Goal: Check status

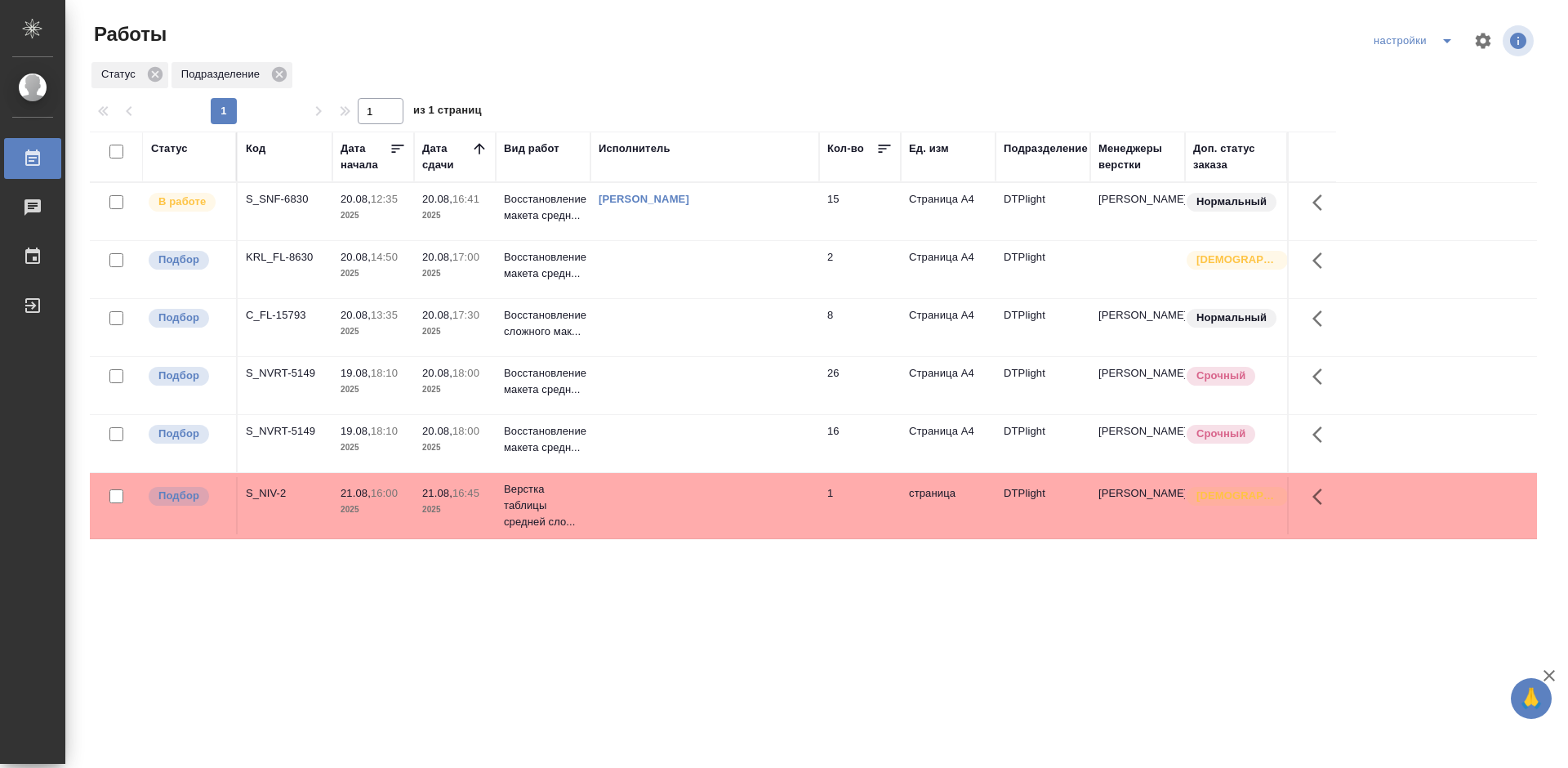
click at [300, 207] on div "S_NVRT-5149" at bounding box center [285, 198] width 78 height 16
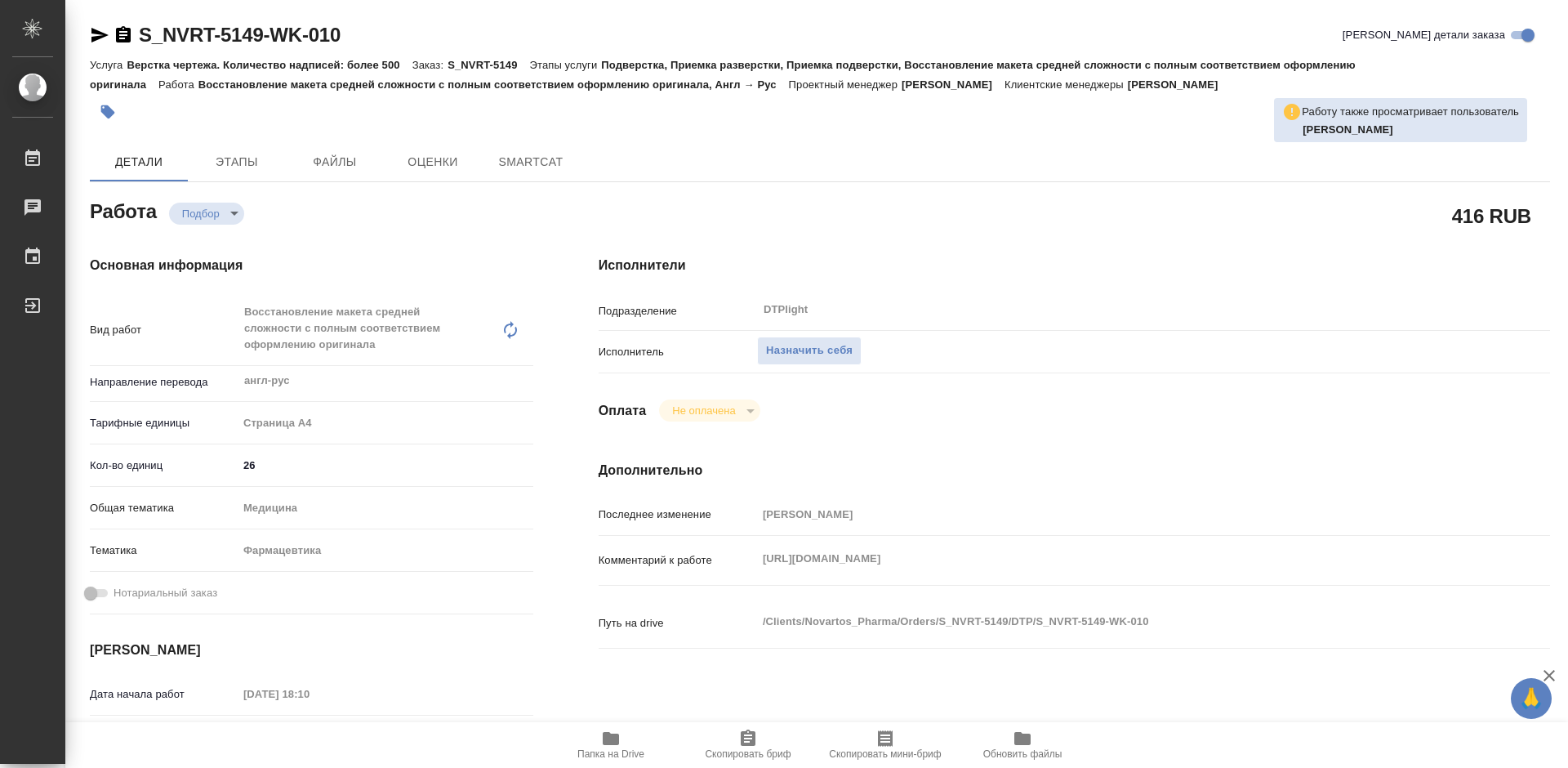
type textarea "x"
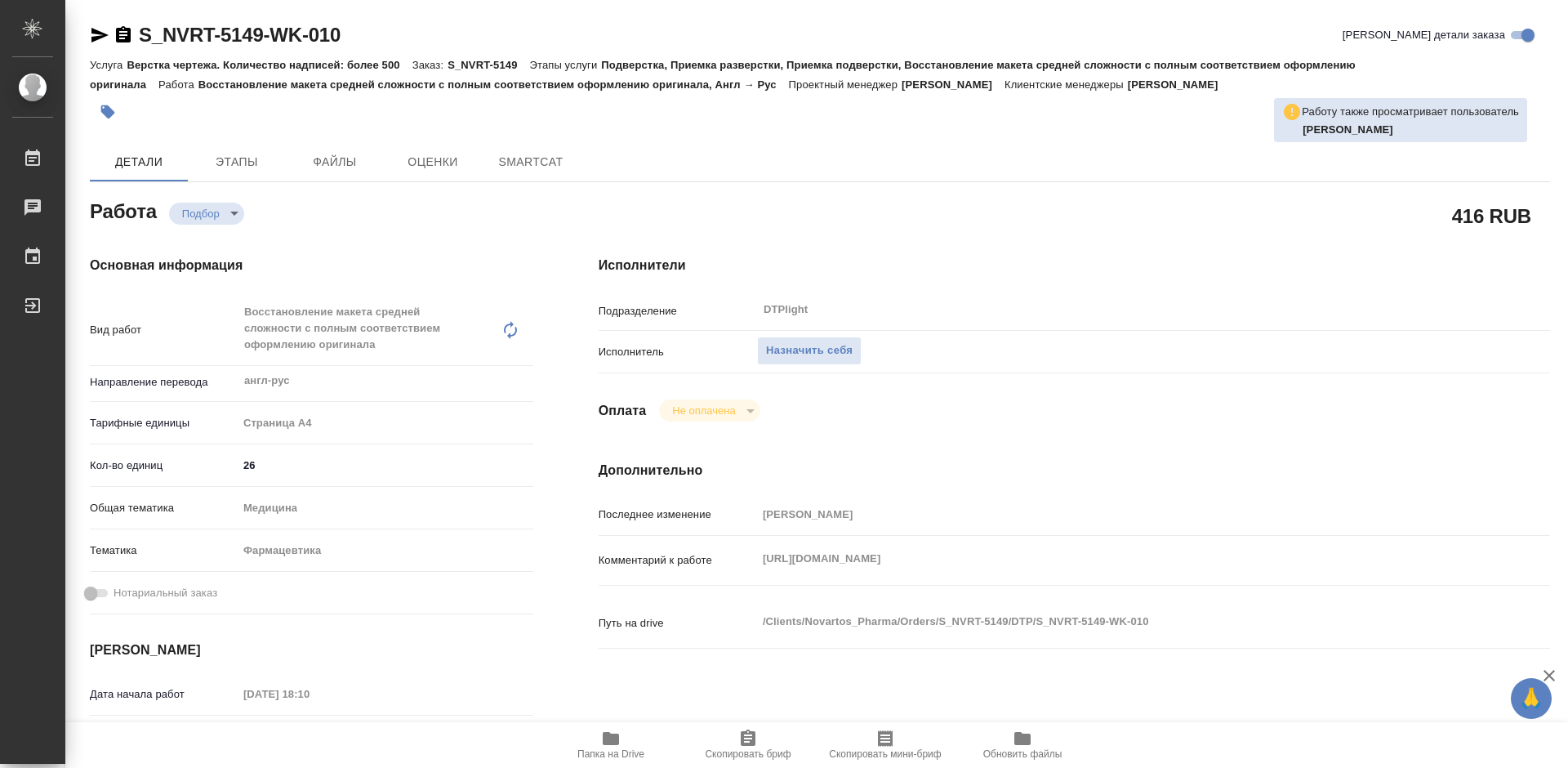
type textarea "x"
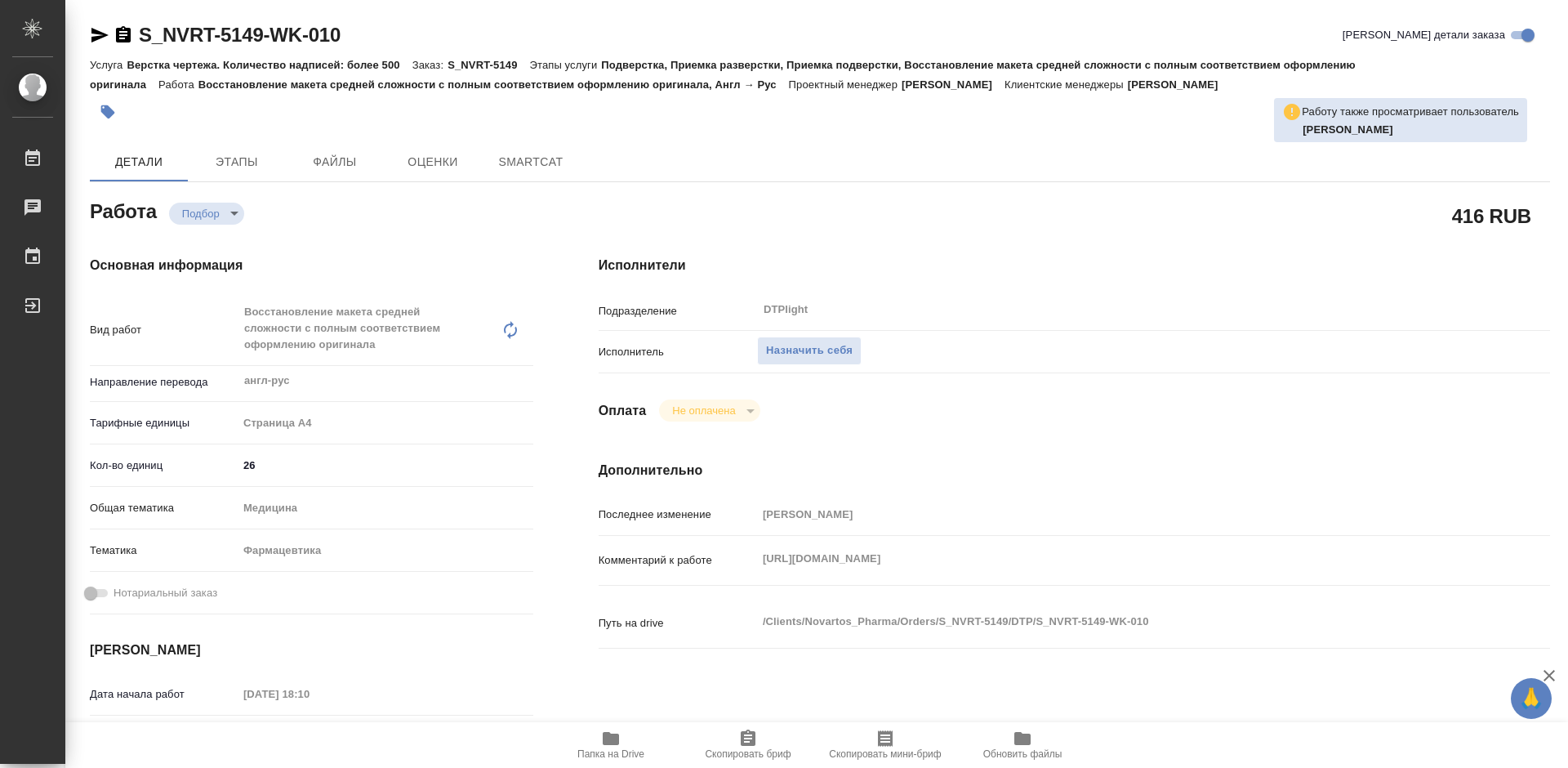
type textarea "x"
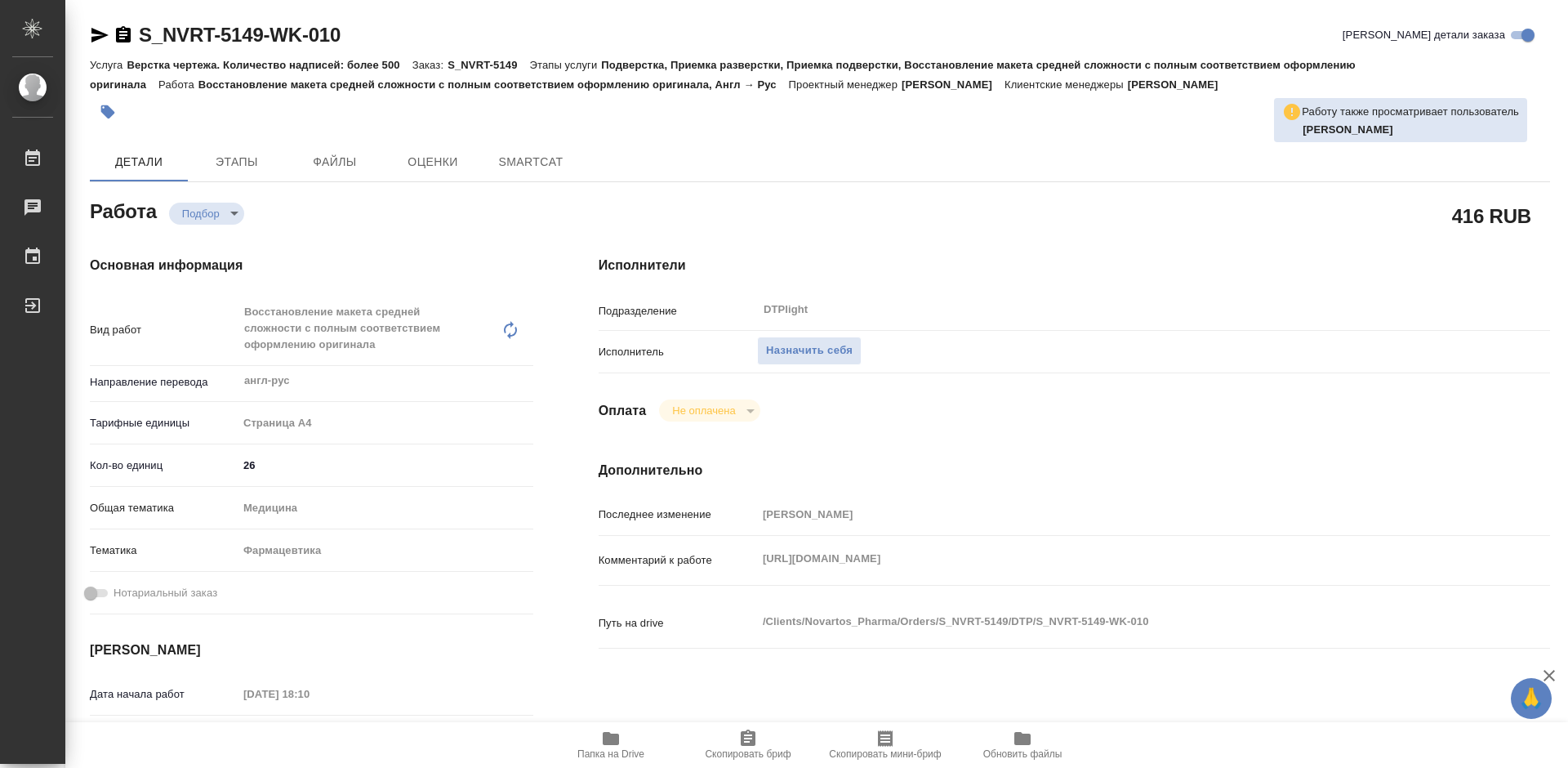
type textarea "x"
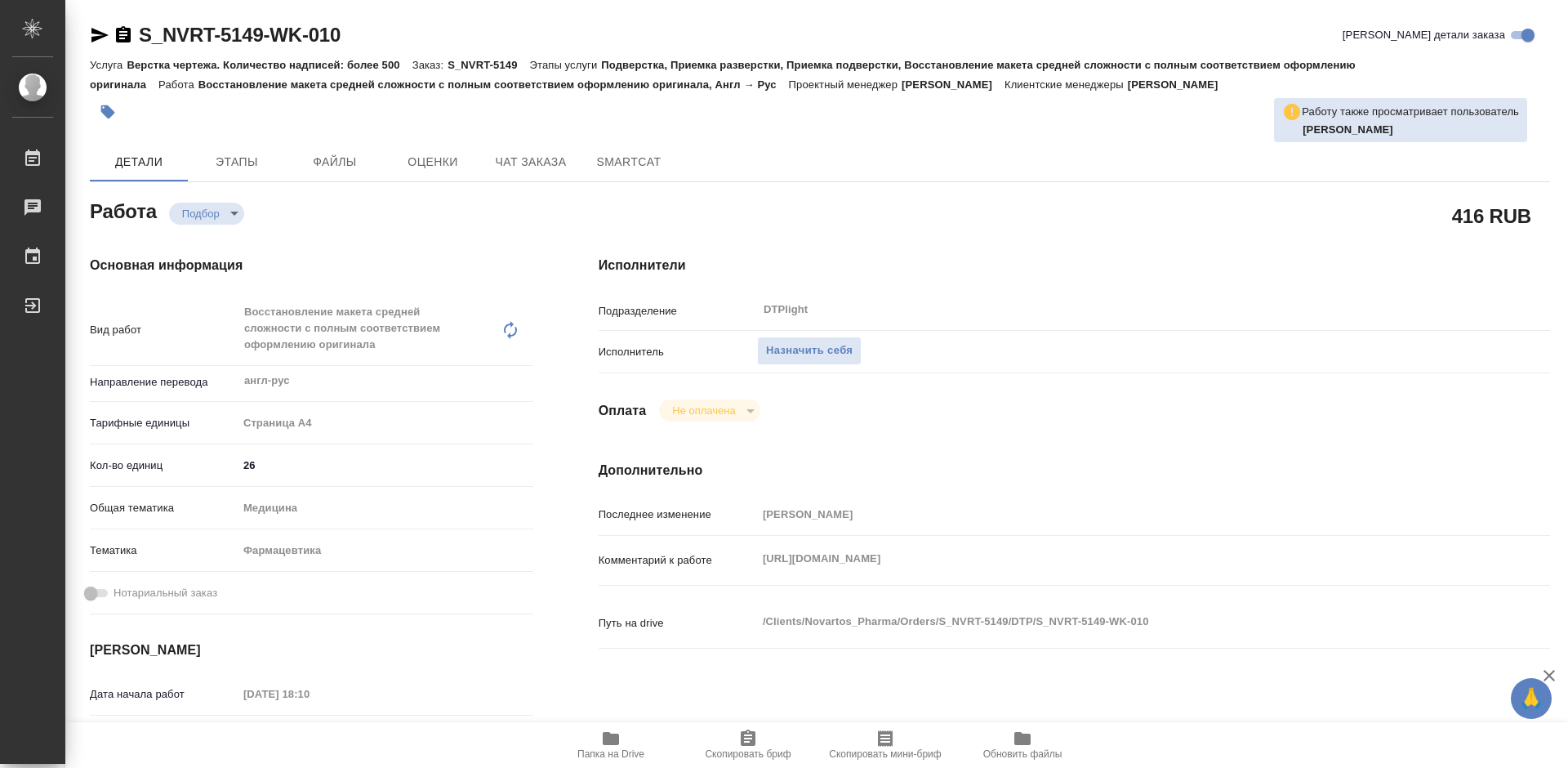
type textarea "x"
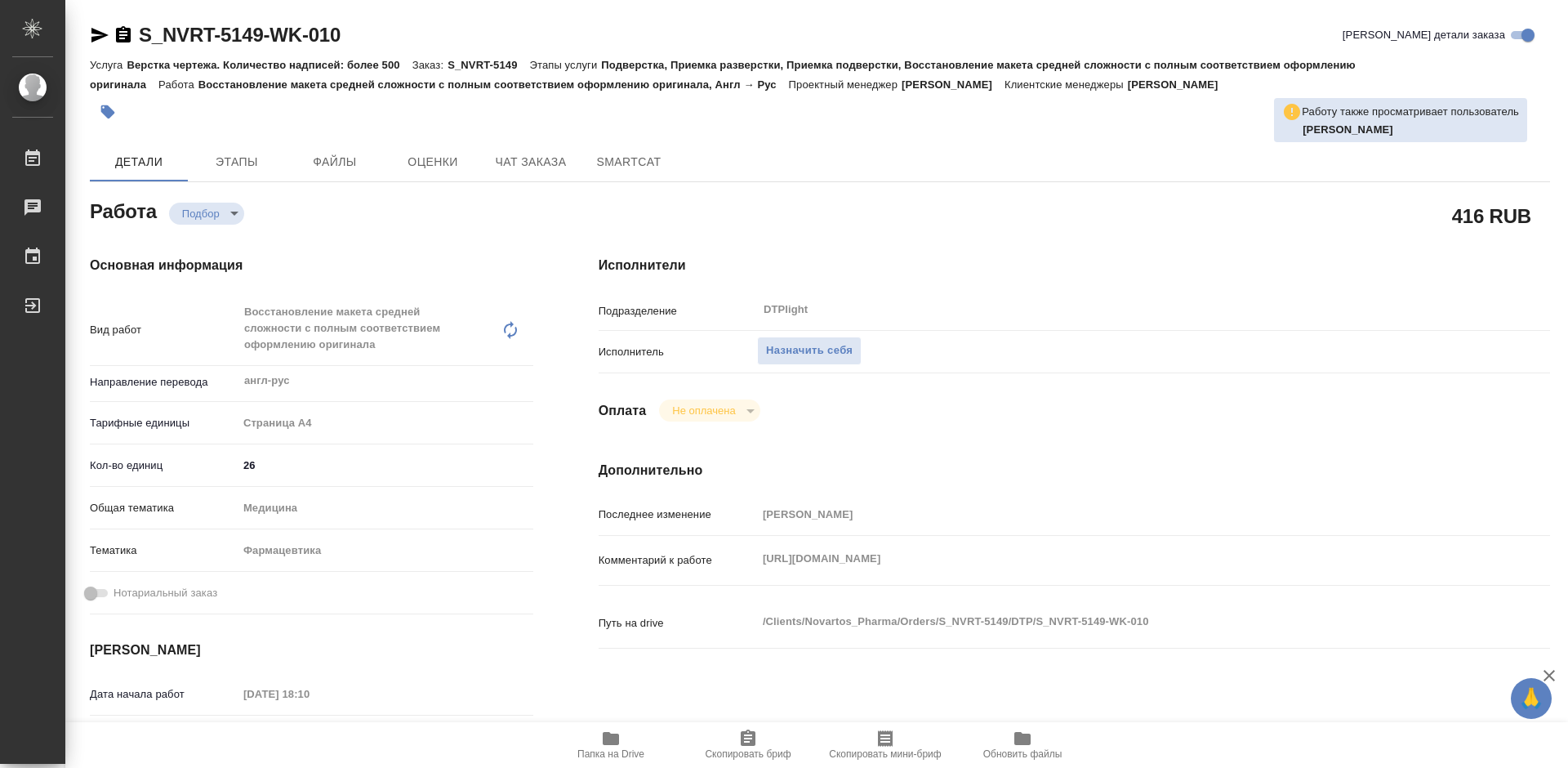
click at [628, 750] on span "Папка на Drive" at bounding box center [610, 754] width 67 height 11
type textarea "x"
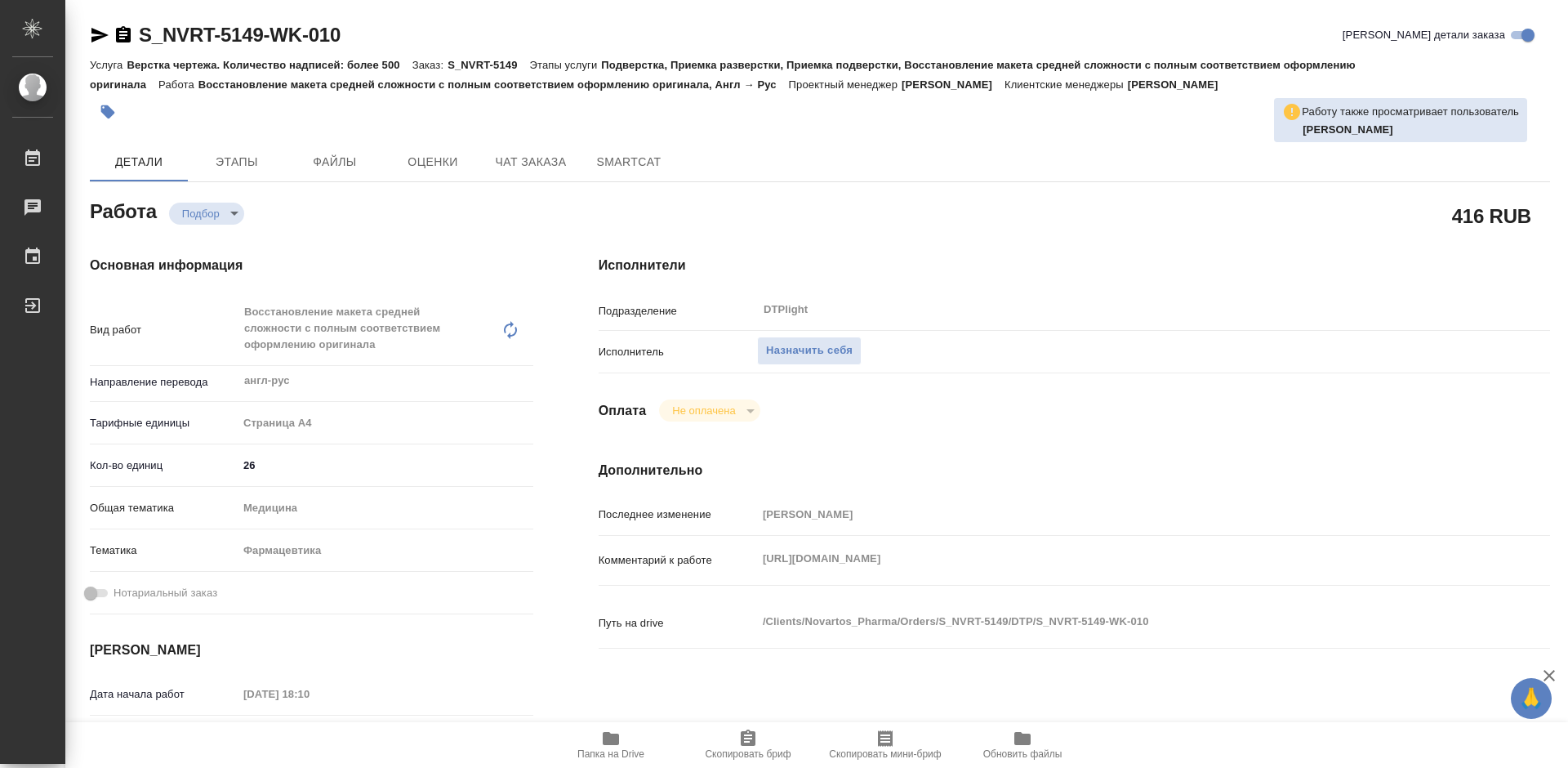
type textarea "x"
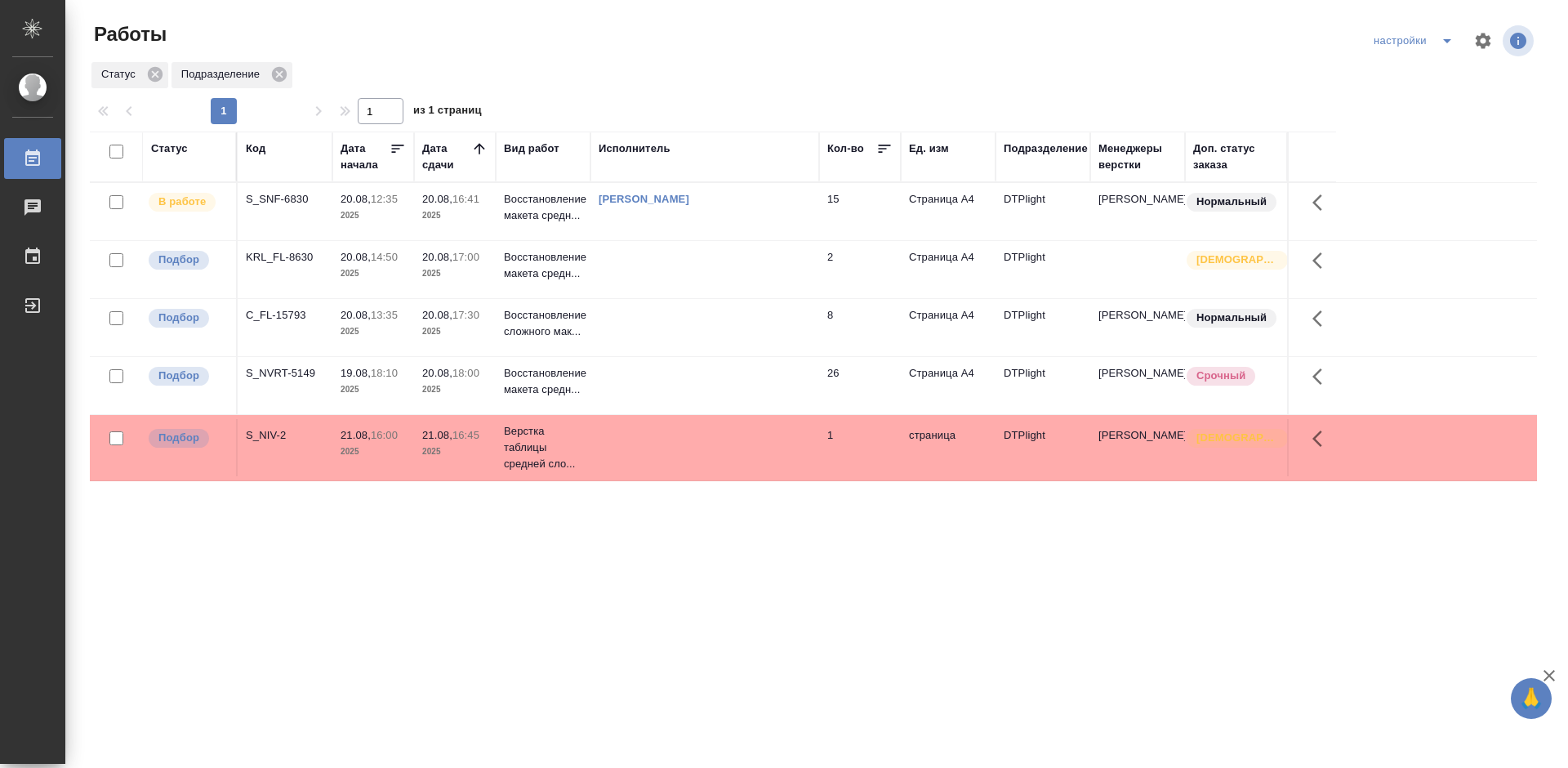
click at [278, 207] on div "S_NVRT-5149" at bounding box center [285, 198] width 78 height 16
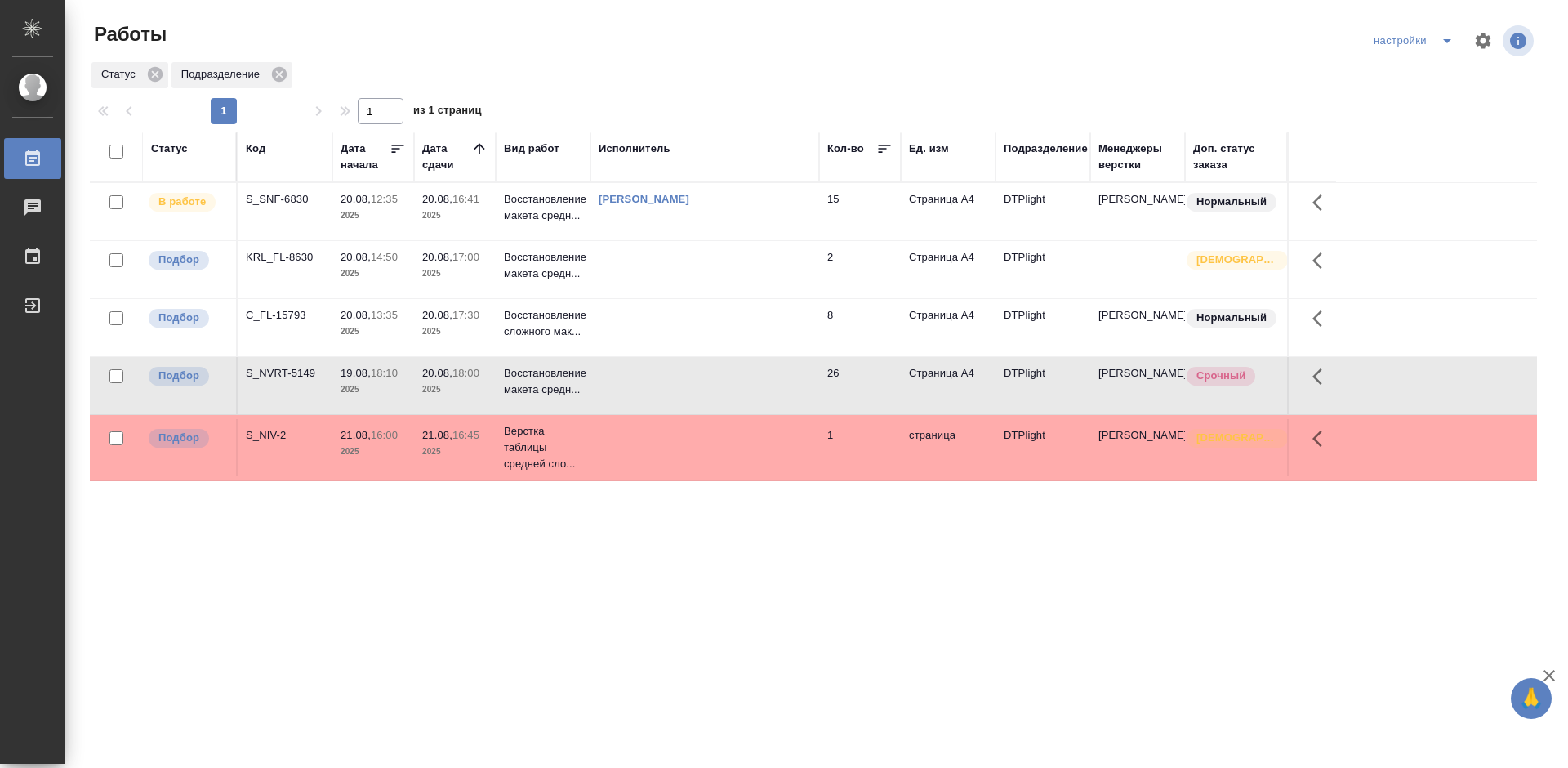
click at [278, 207] on div "S_NVRT-5149" at bounding box center [285, 198] width 78 height 16
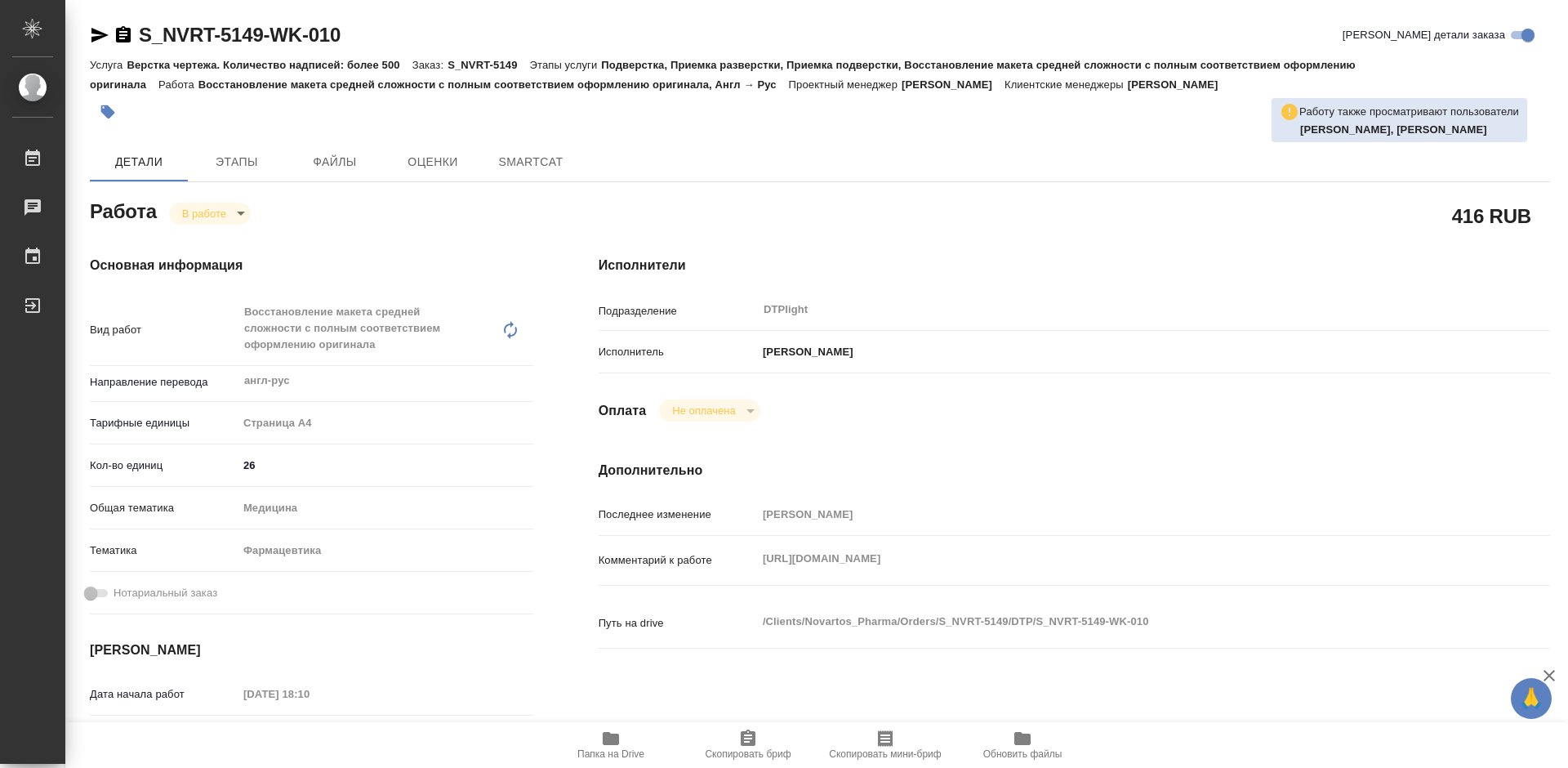
type textarea "x"
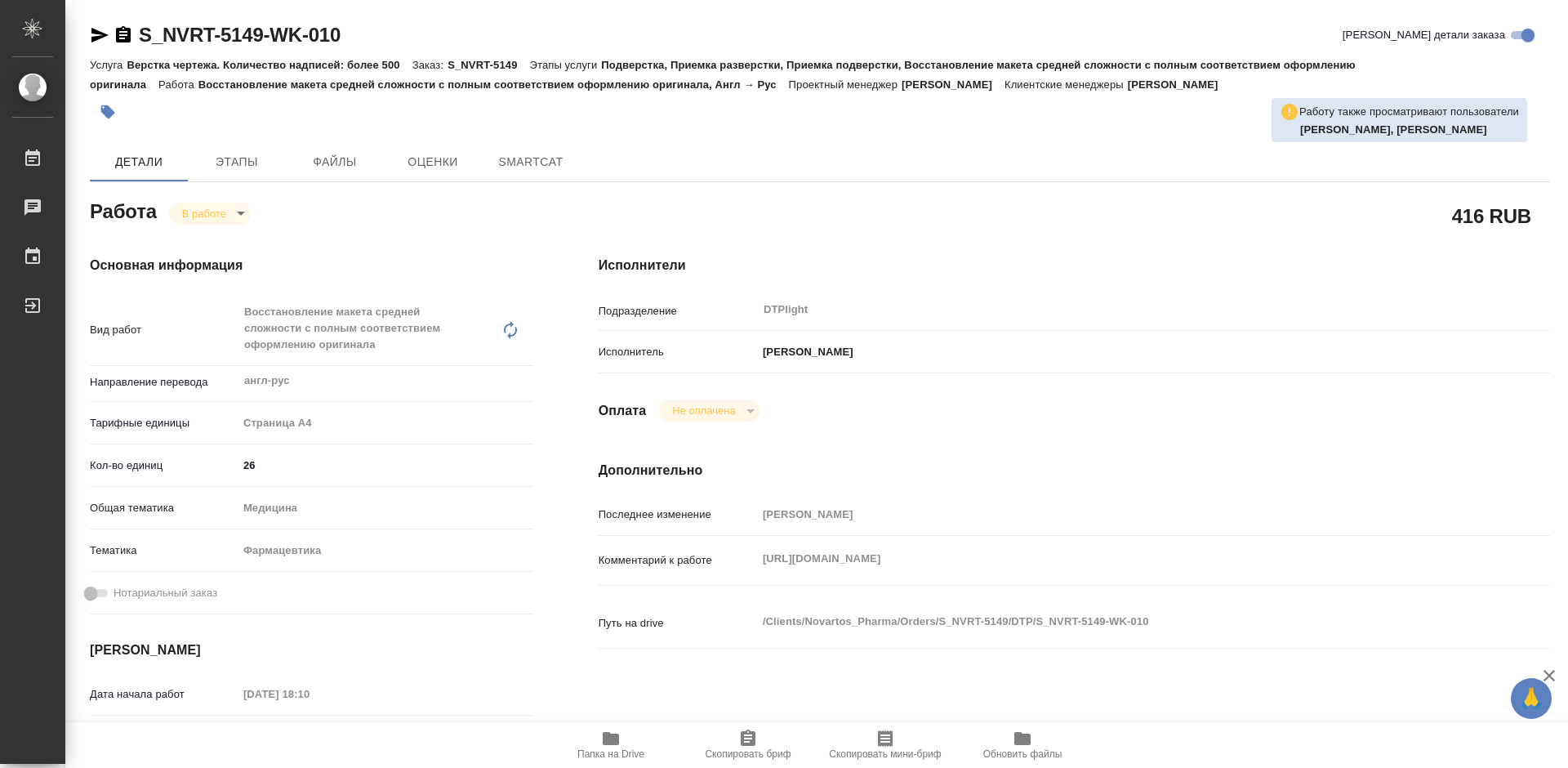
type textarea "x"
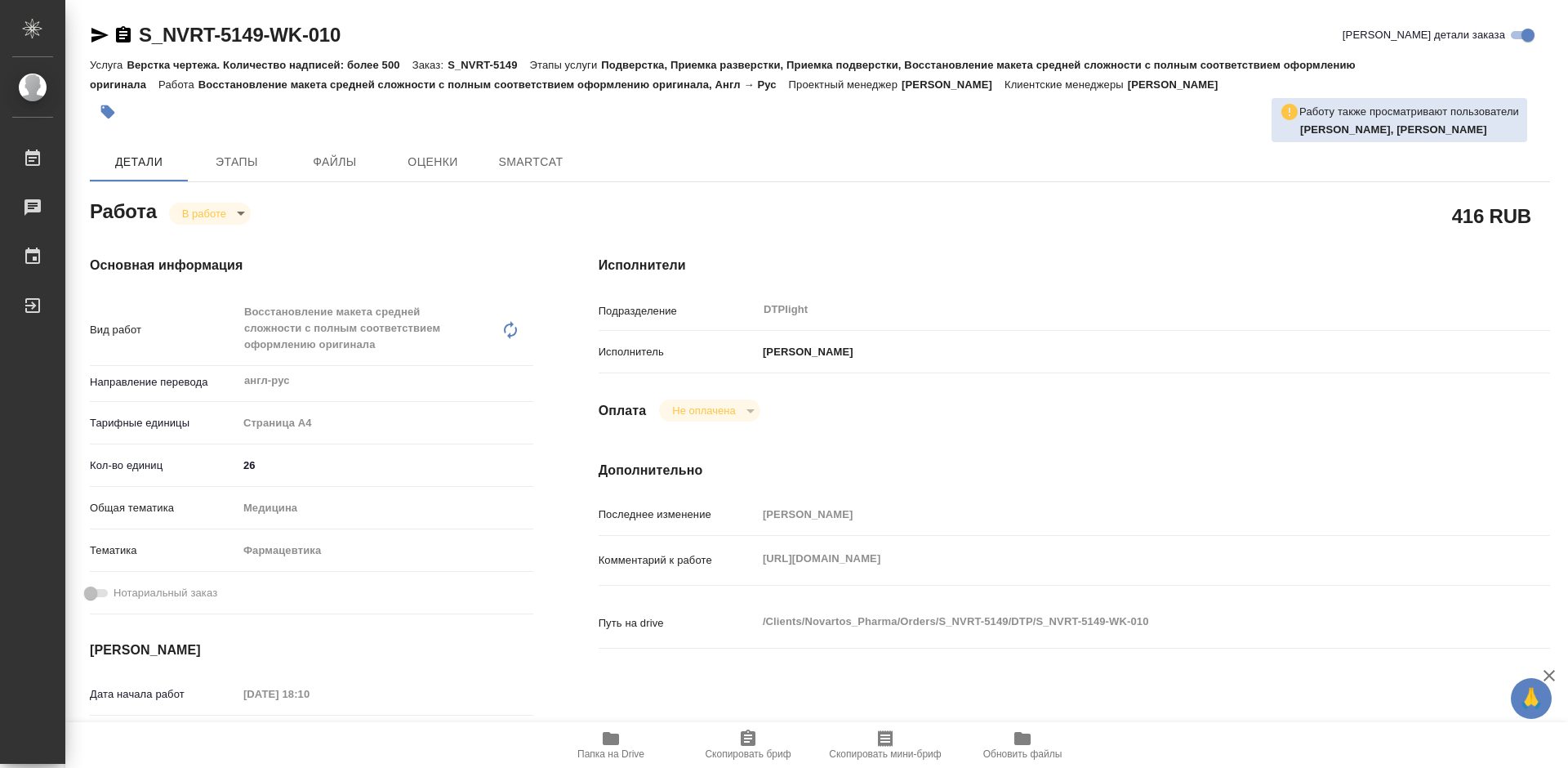
type textarea "x"
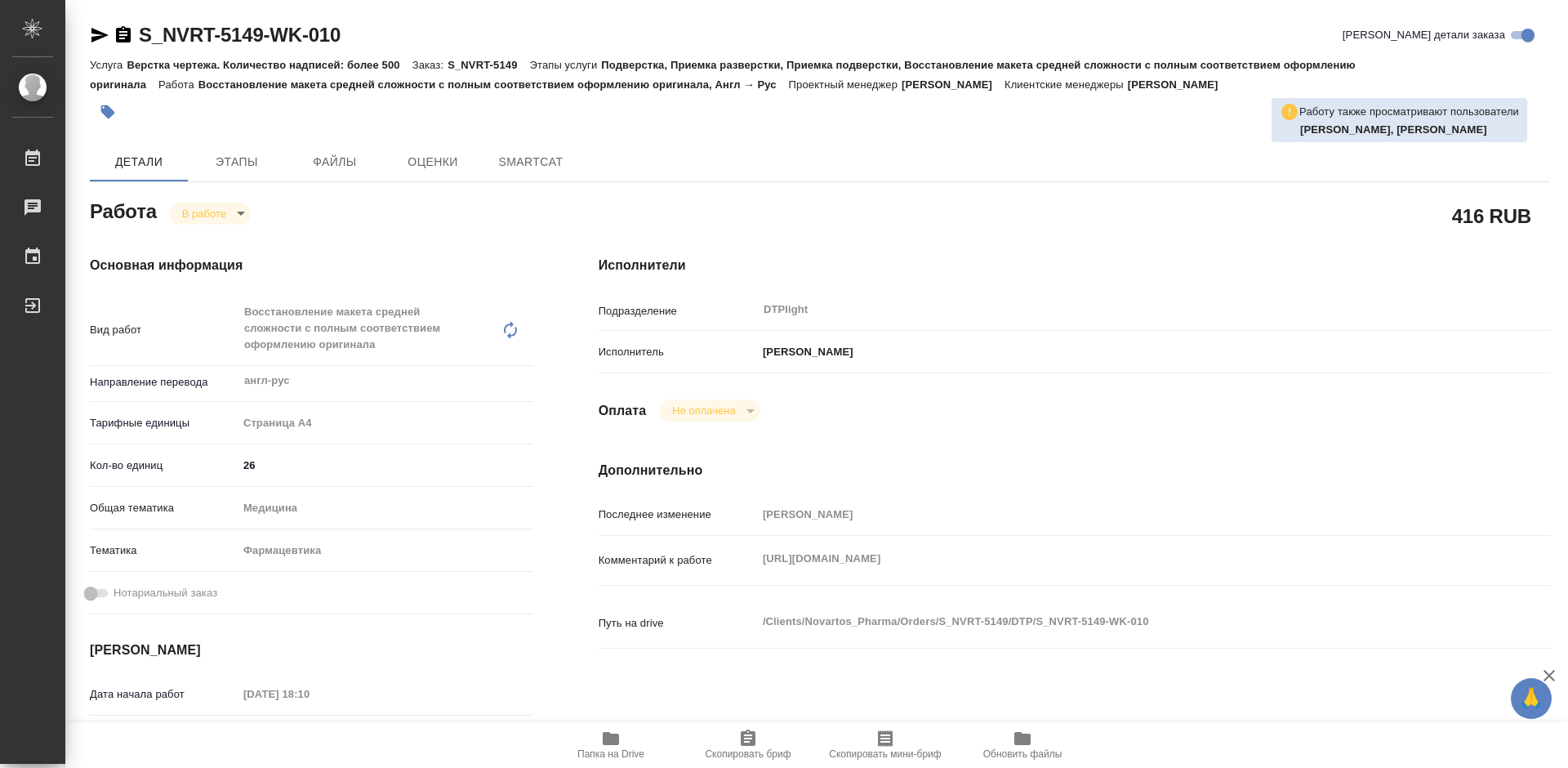
type textarea "x"
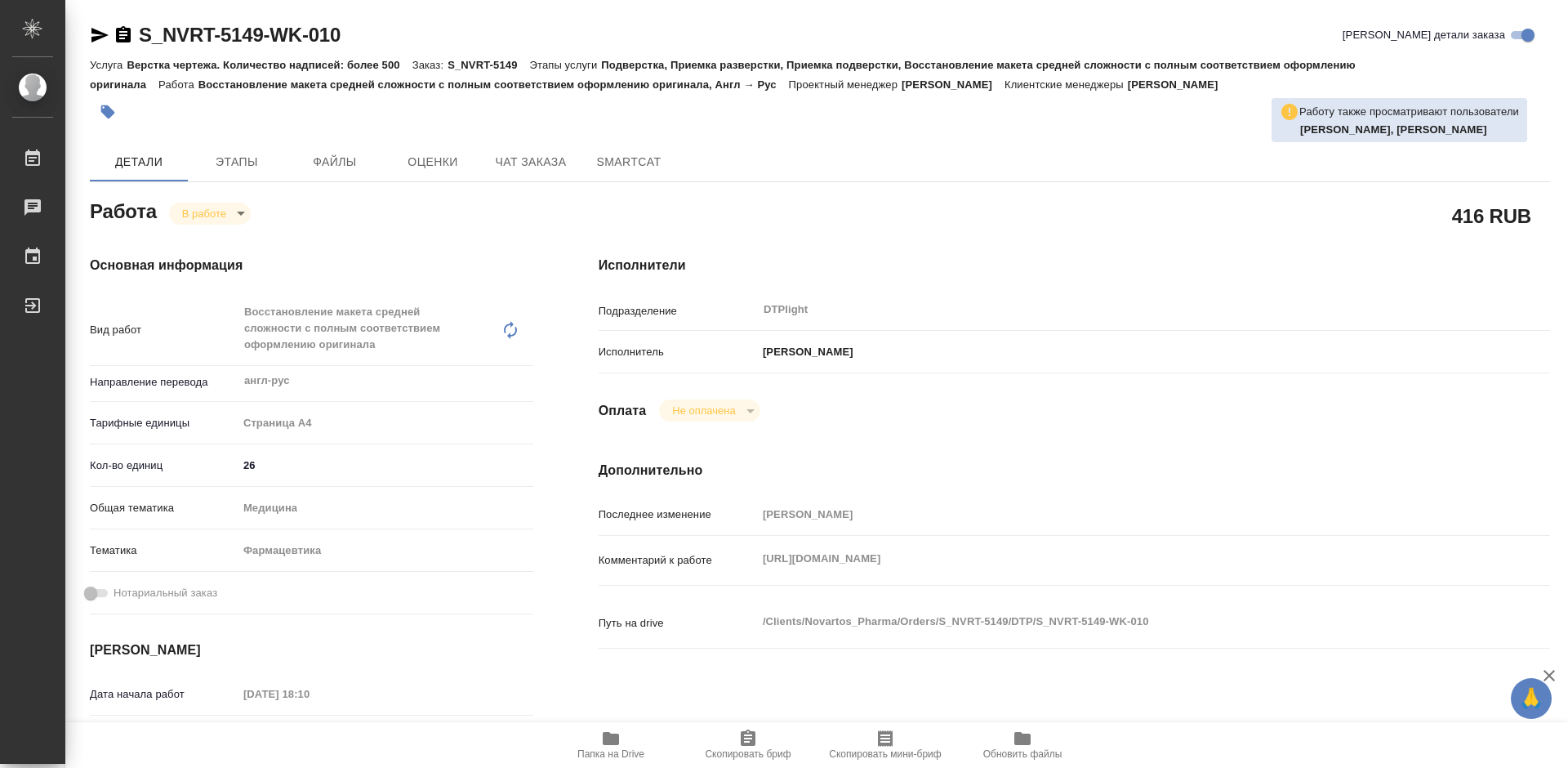
scroll to position [326, 0]
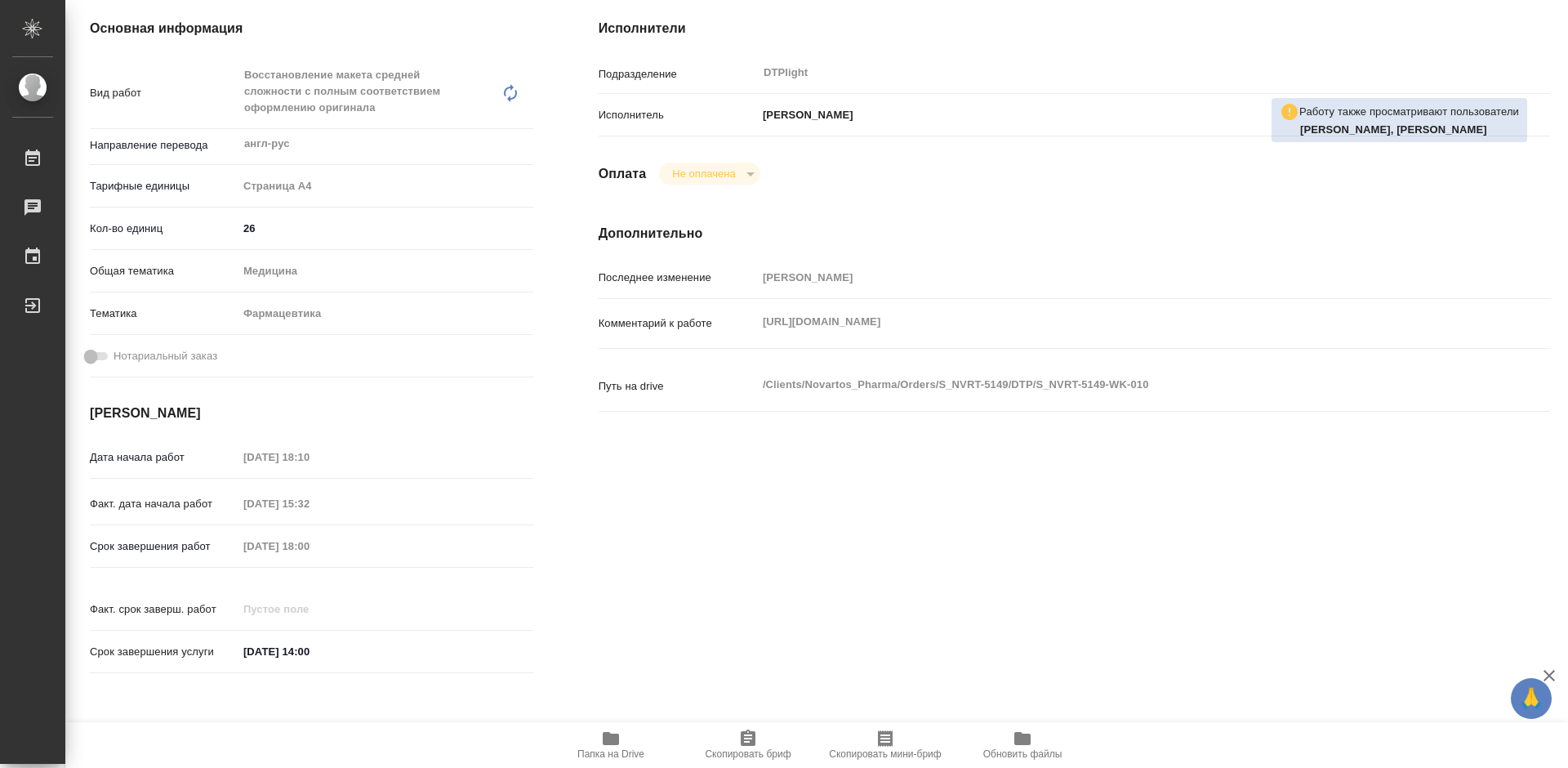
type textarea "x"
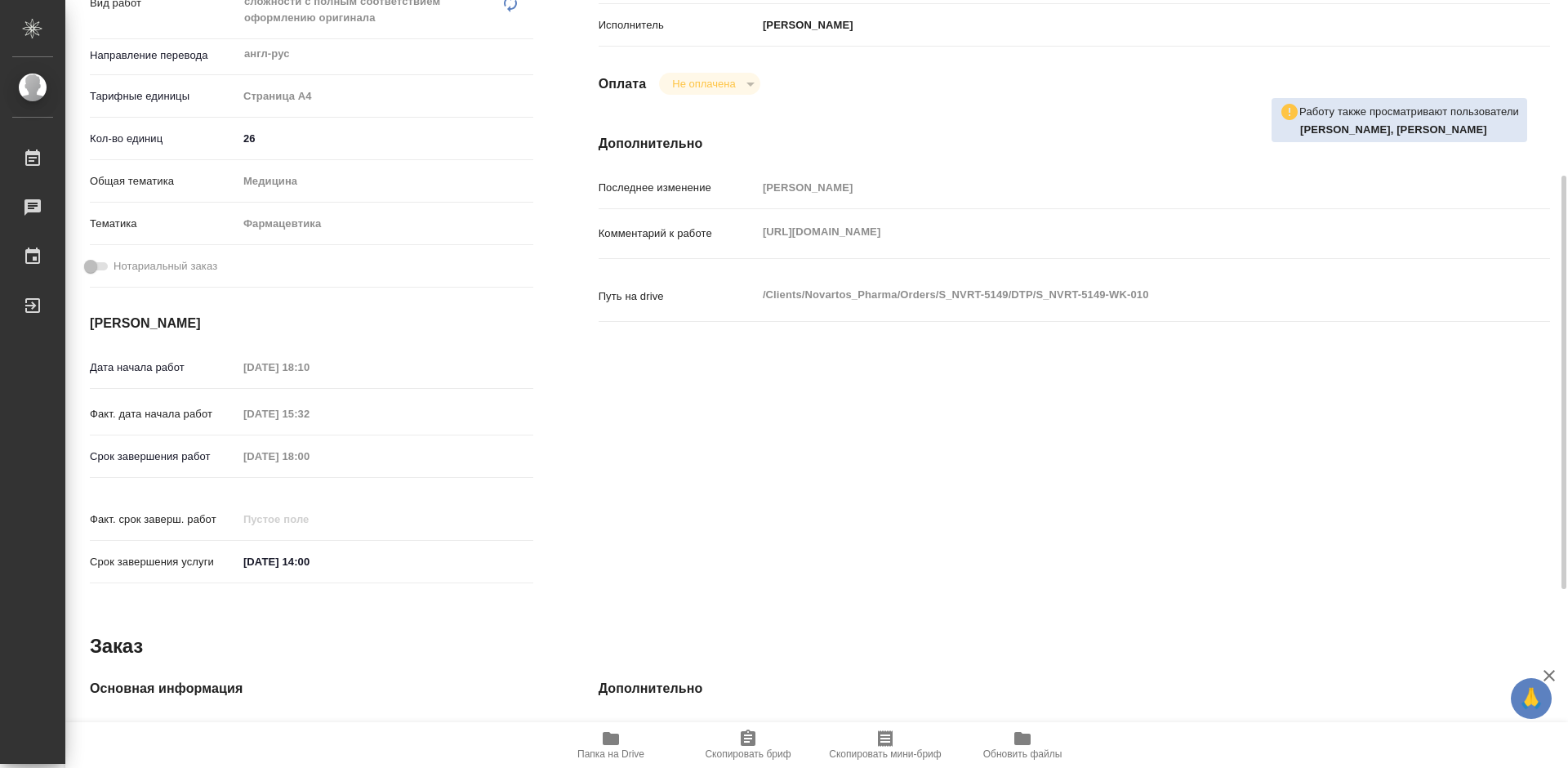
type textarea "x"
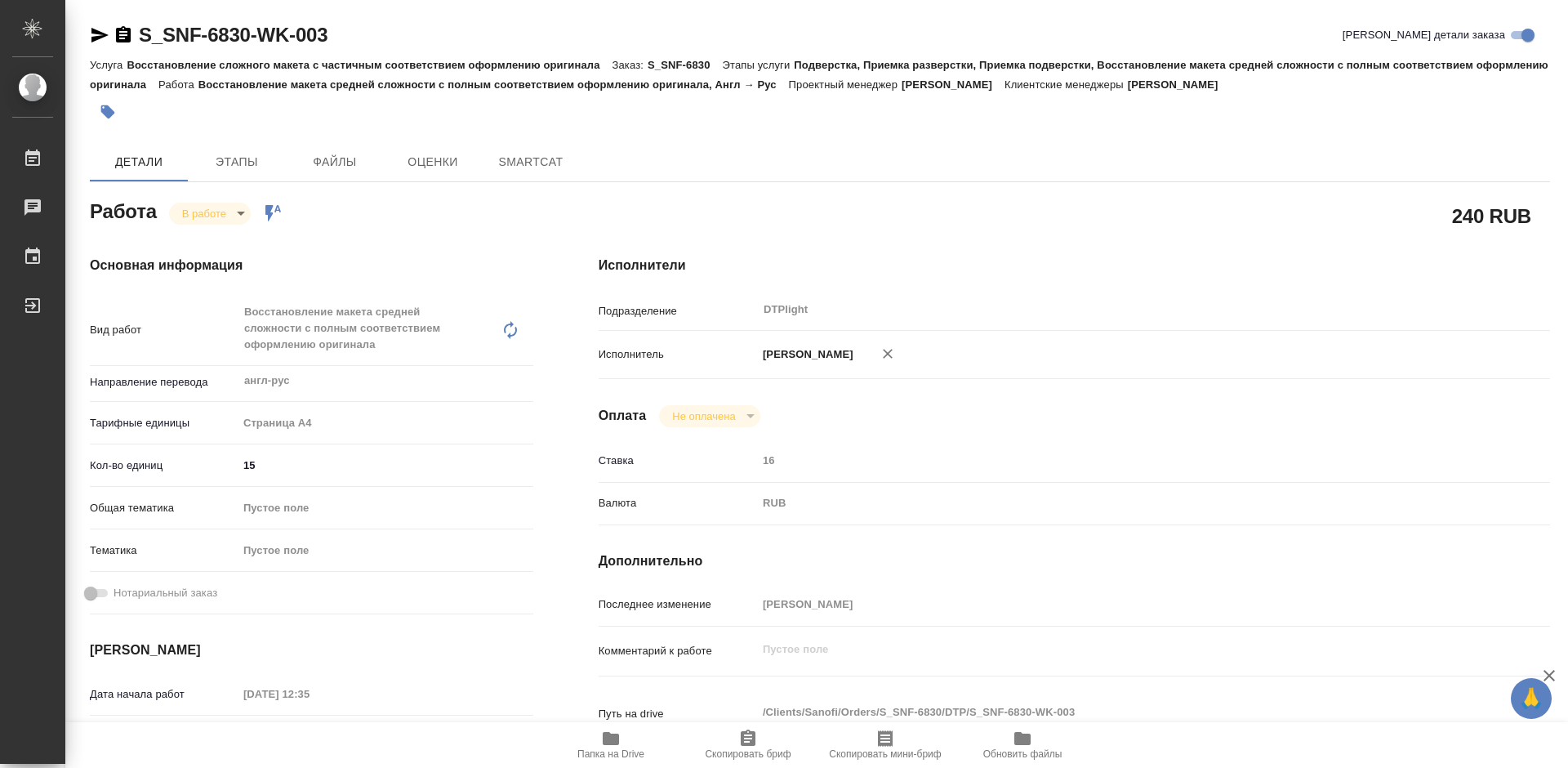
type textarea "x"
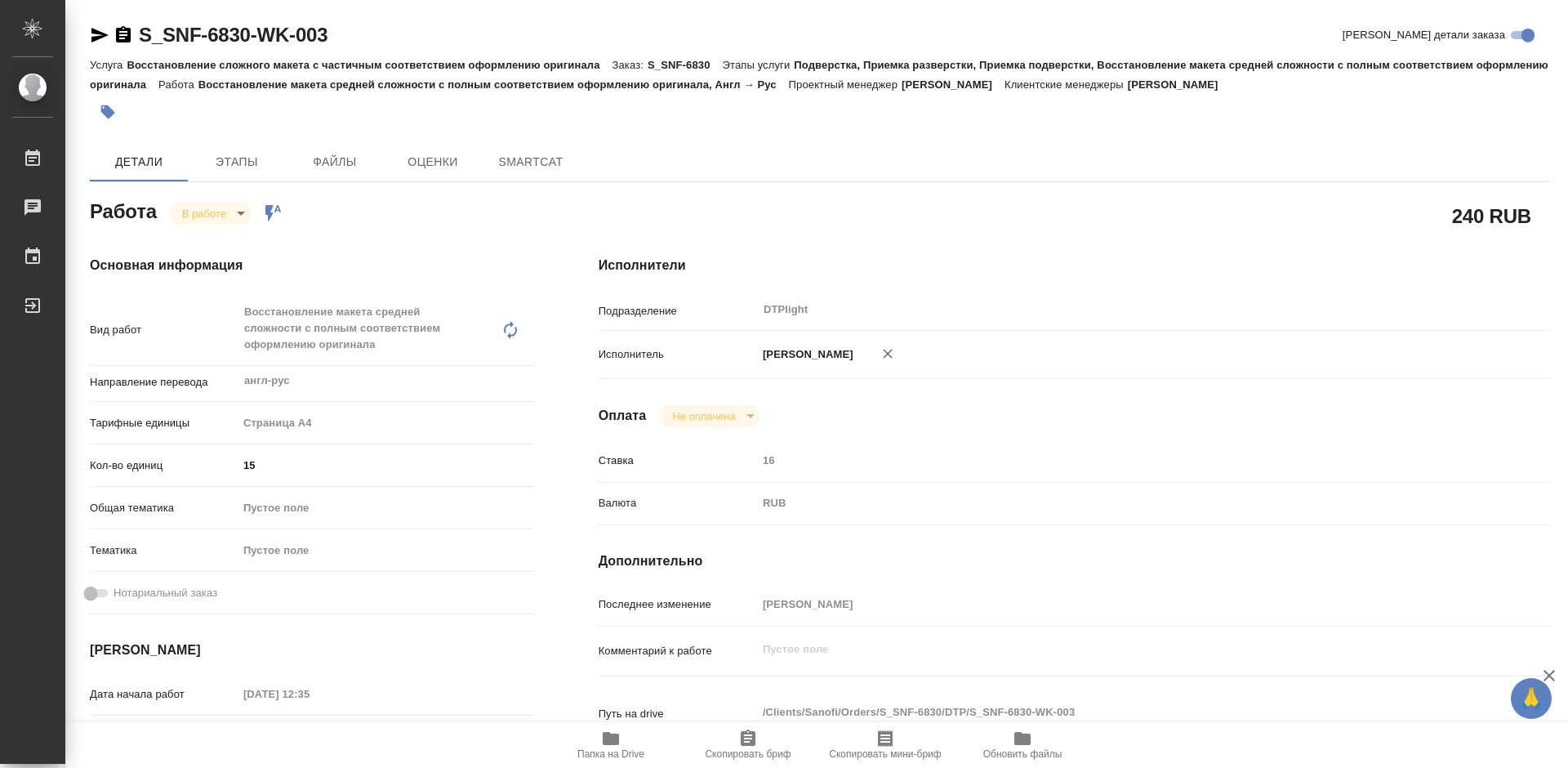
type textarea "x"
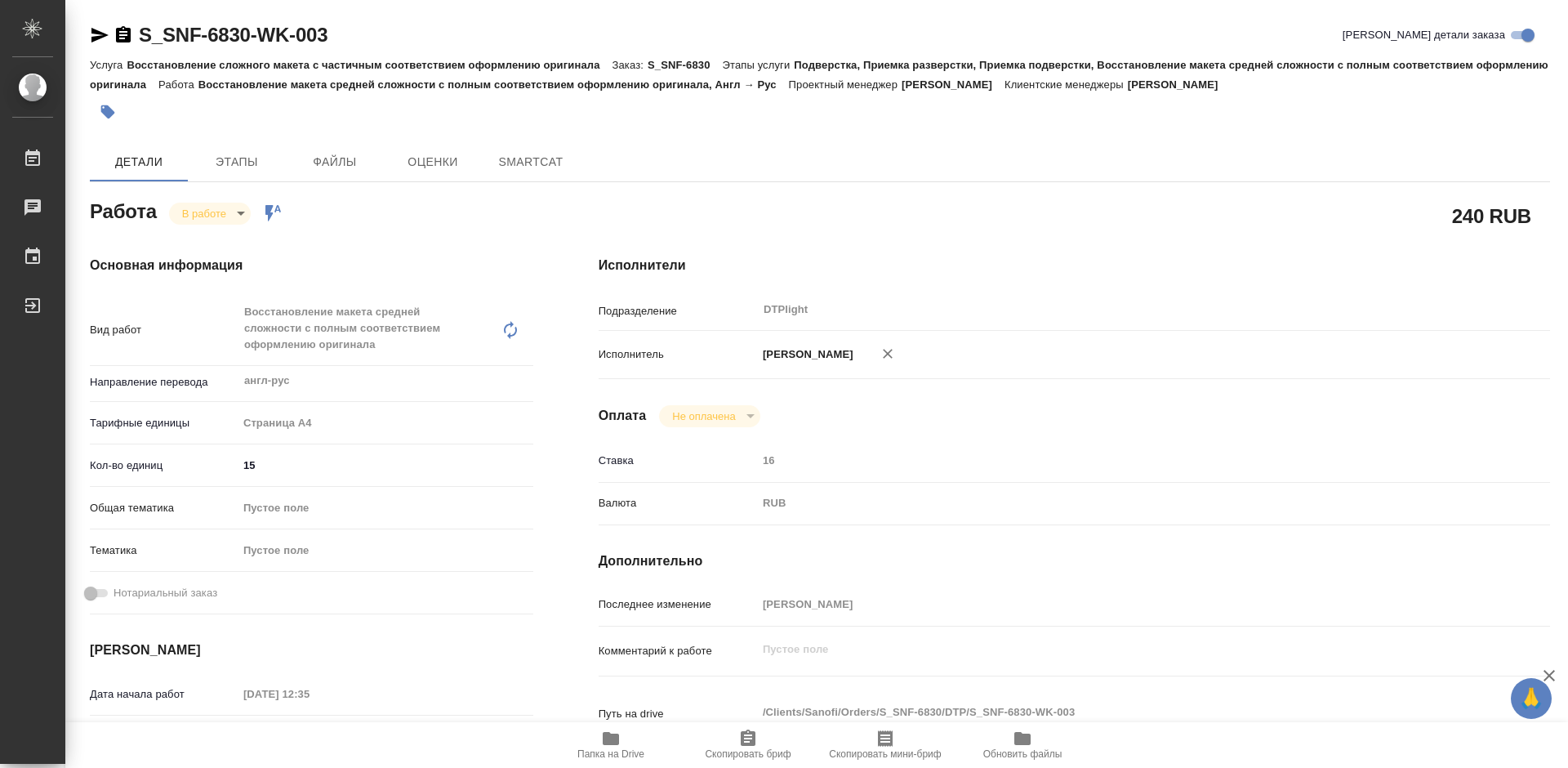
type textarea "x"
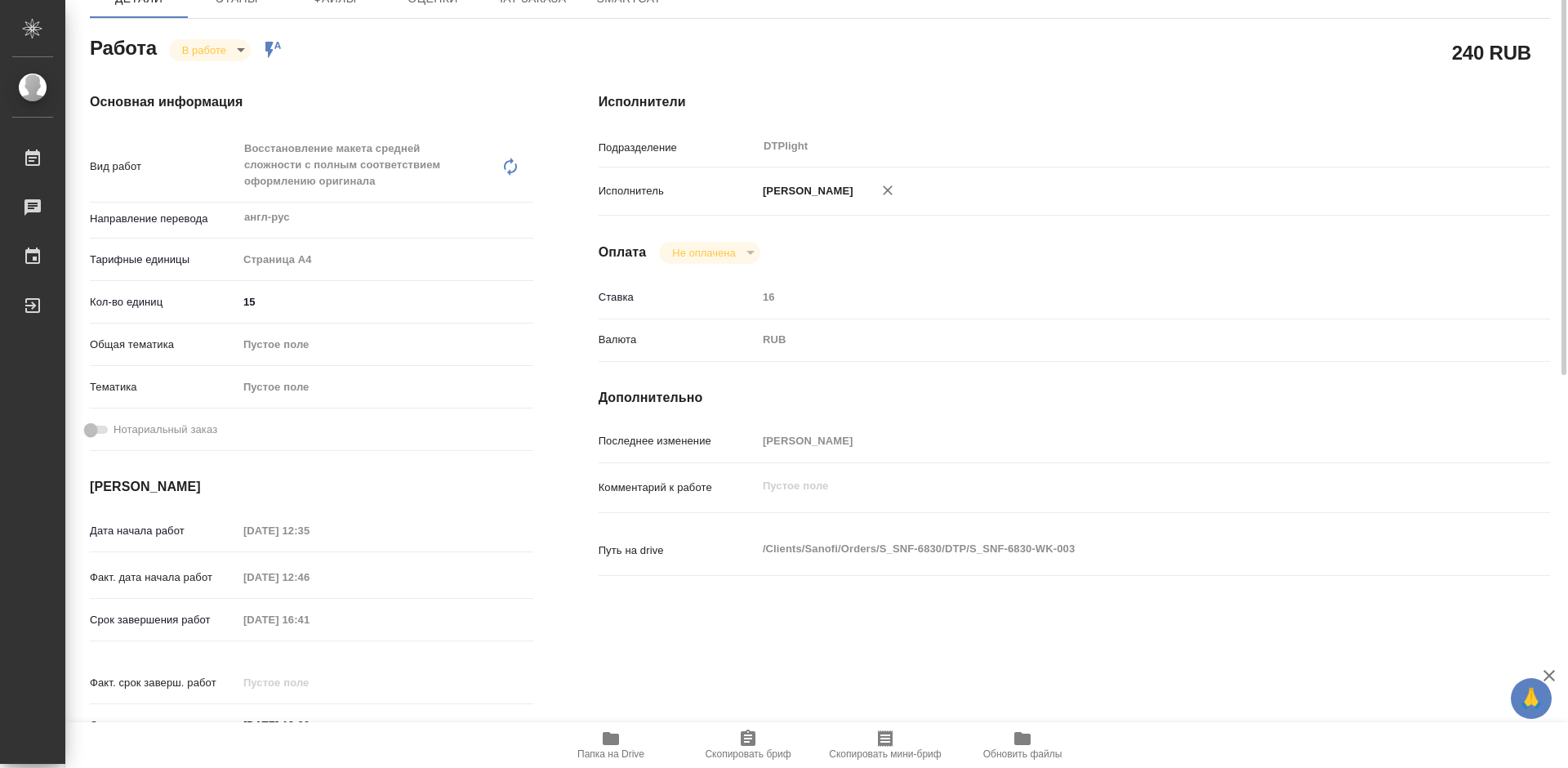
type textarea "x"
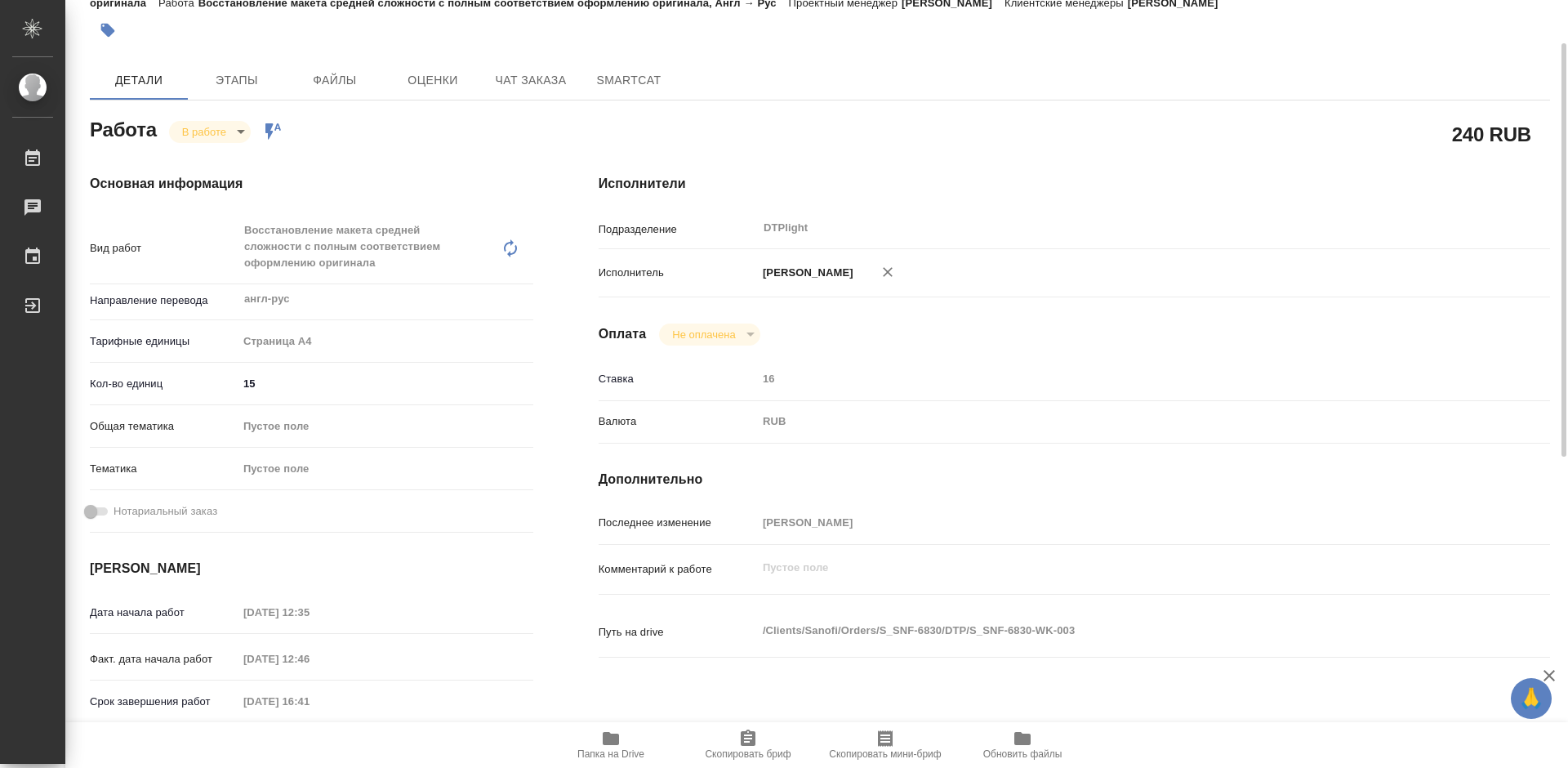
scroll to position [571, 0]
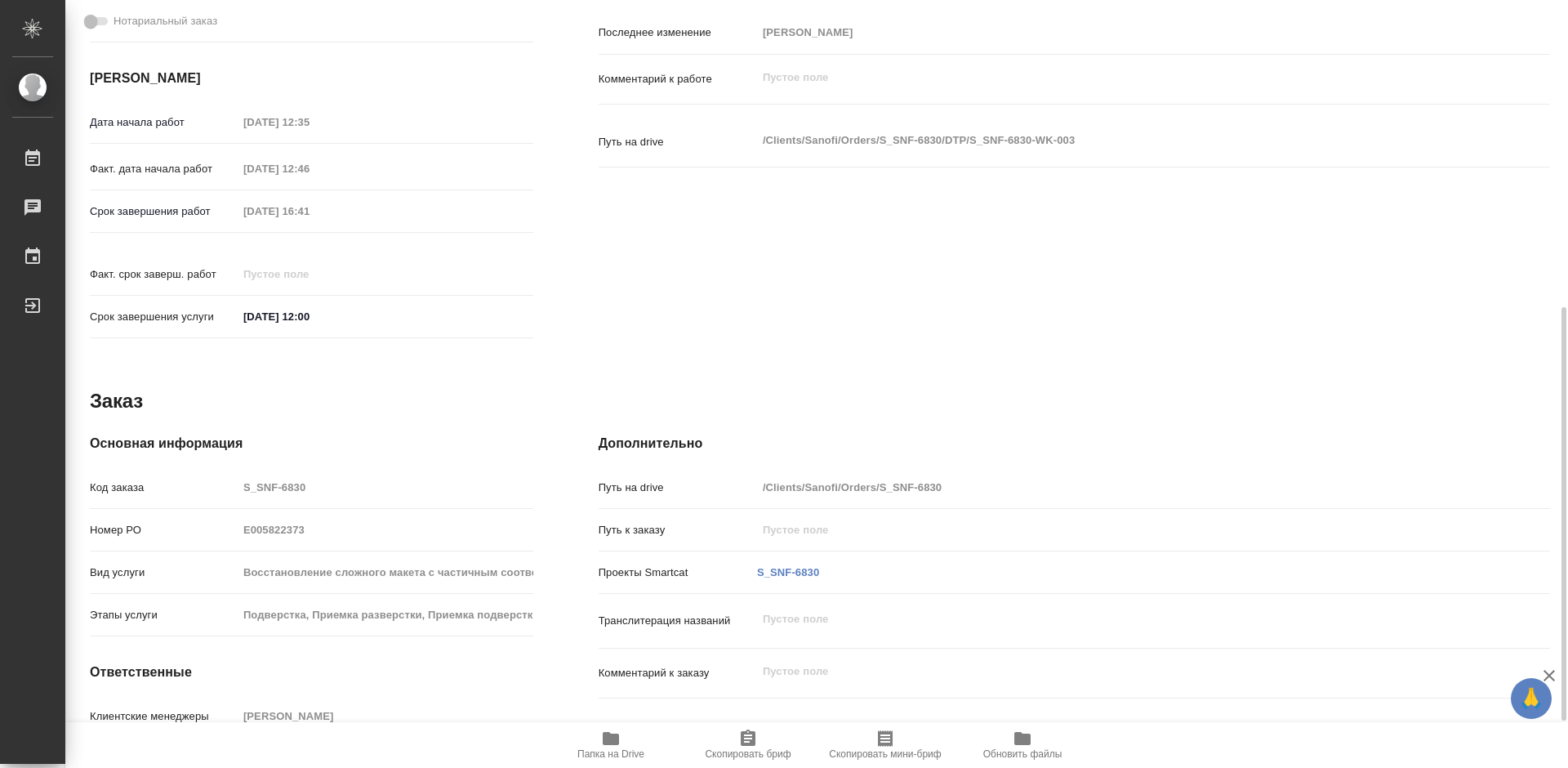
type textarea "x"
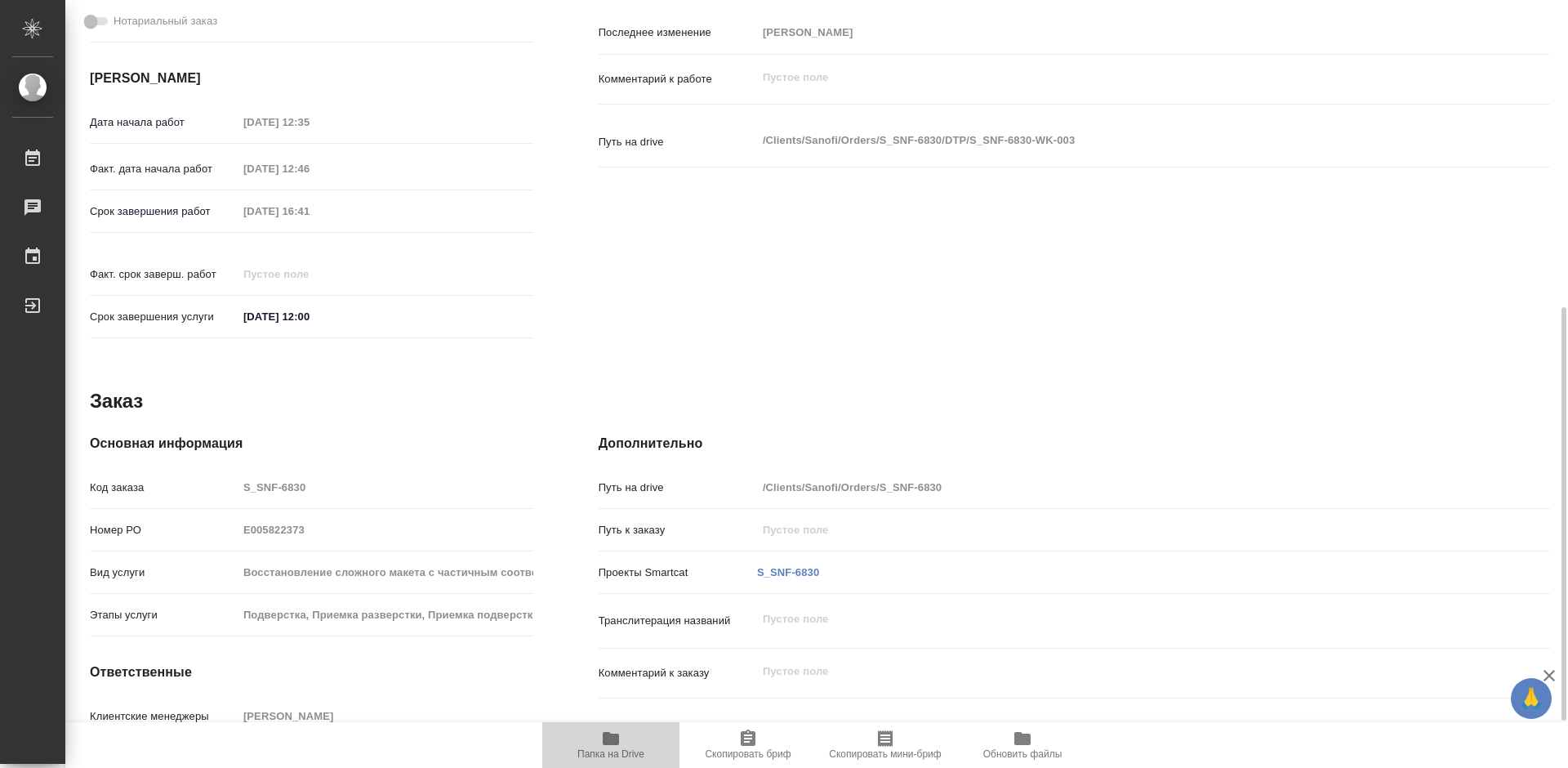
click at [603, 750] on span "Папка на Drive" at bounding box center [610, 754] width 67 height 11
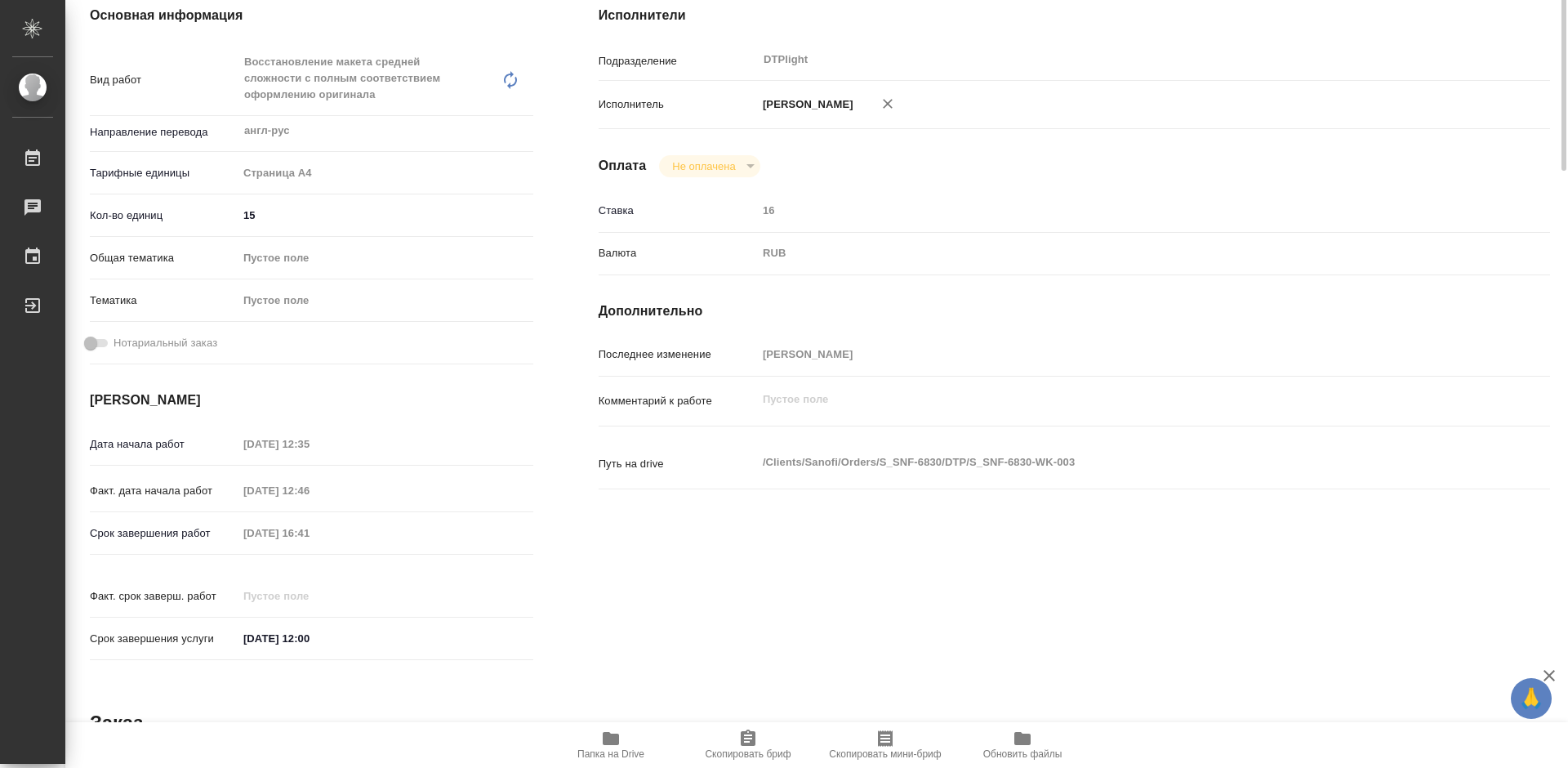
scroll to position [0, 0]
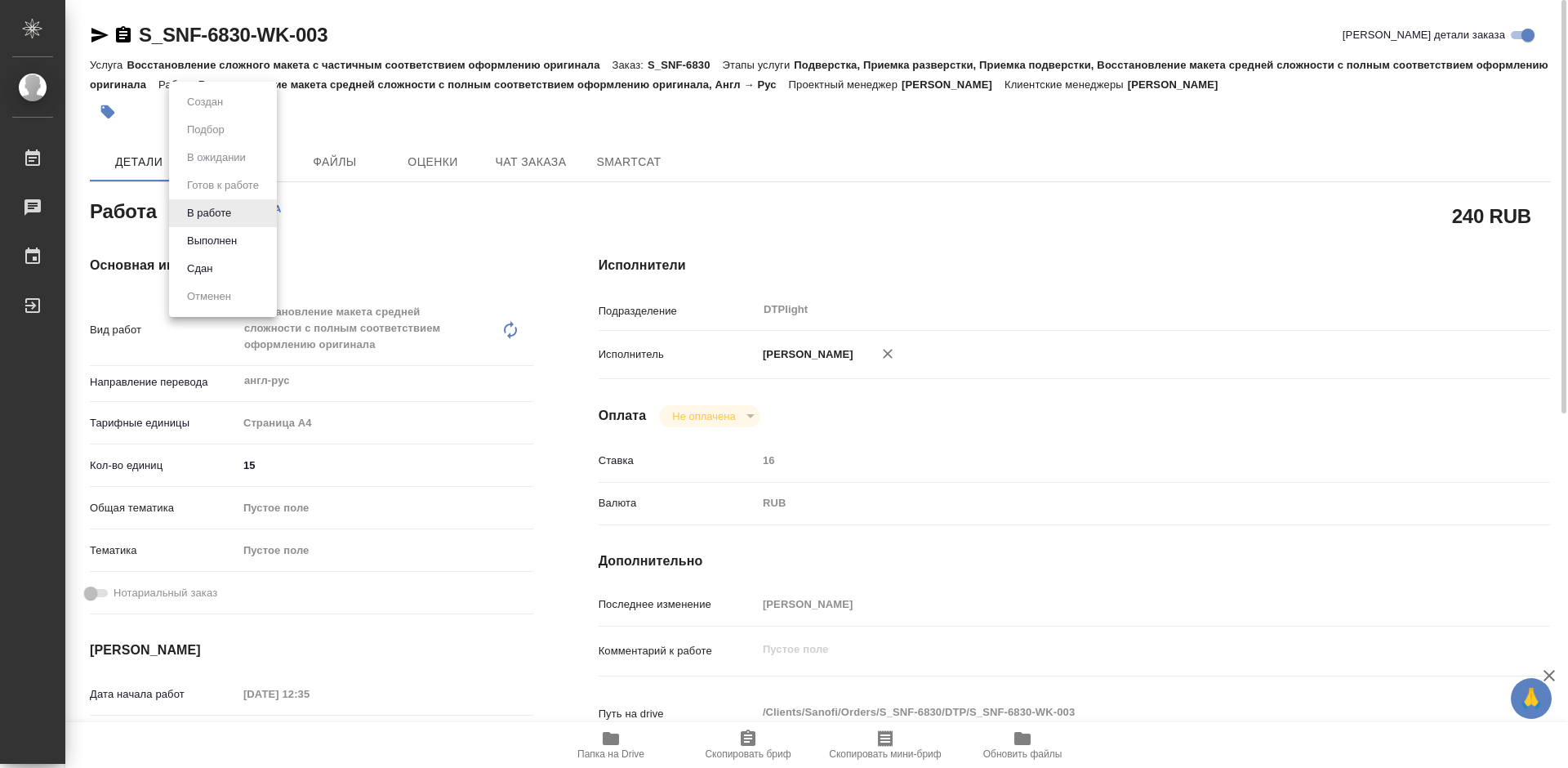
click at [220, 205] on body "🙏 .cls-1 fill:#fff; AWATERA Tretyakova Mariya Работы 0 Чаты График Выйти S_SNF-…" at bounding box center [784, 384] width 1568 height 768
click at [221, 239] on button "Выполнен" at bounding box center [212, 240] width 60 height 18
type textarea "x"
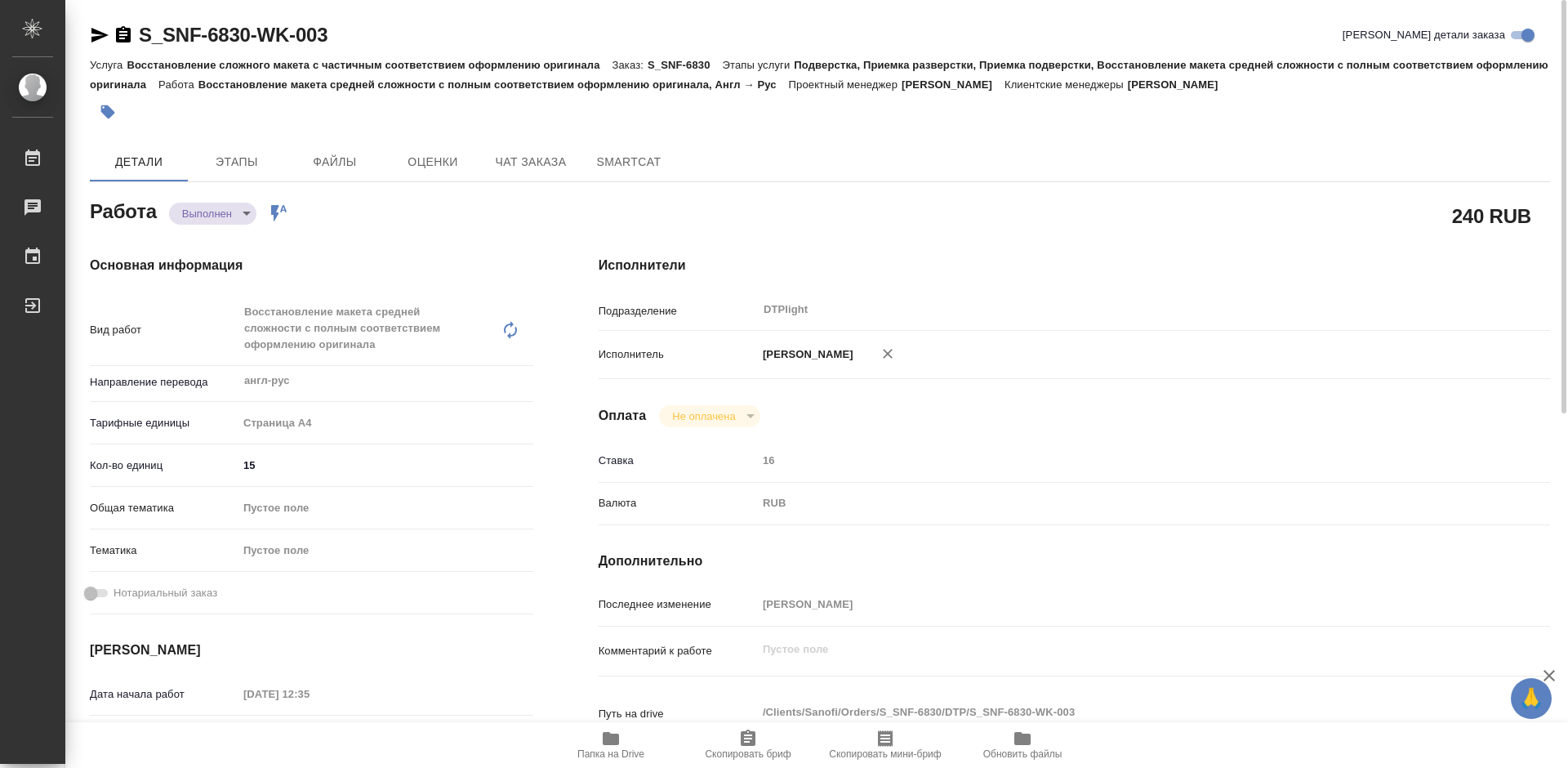
type textarea "x"
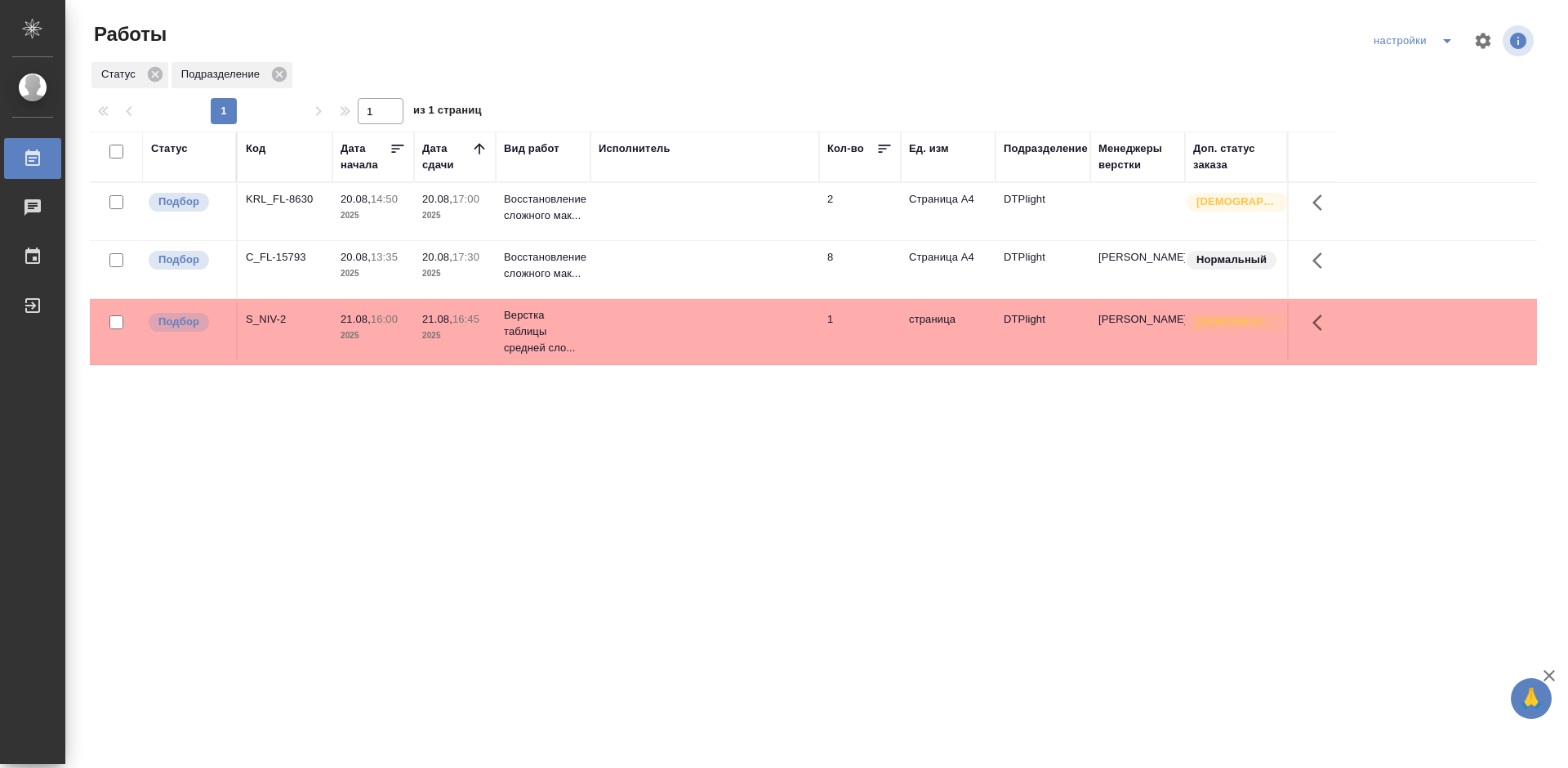
click at [447, 446] on div "Статус Код Дата начала Дата сдачи Вид работ Исполнитель Кол-во Ед. изм Подразде…" at bounding box center [813, 426] width 1447 height 588
click at [292, 207] on div "C_FL-15793" at bounding box center [285, 198] width 78 height 16
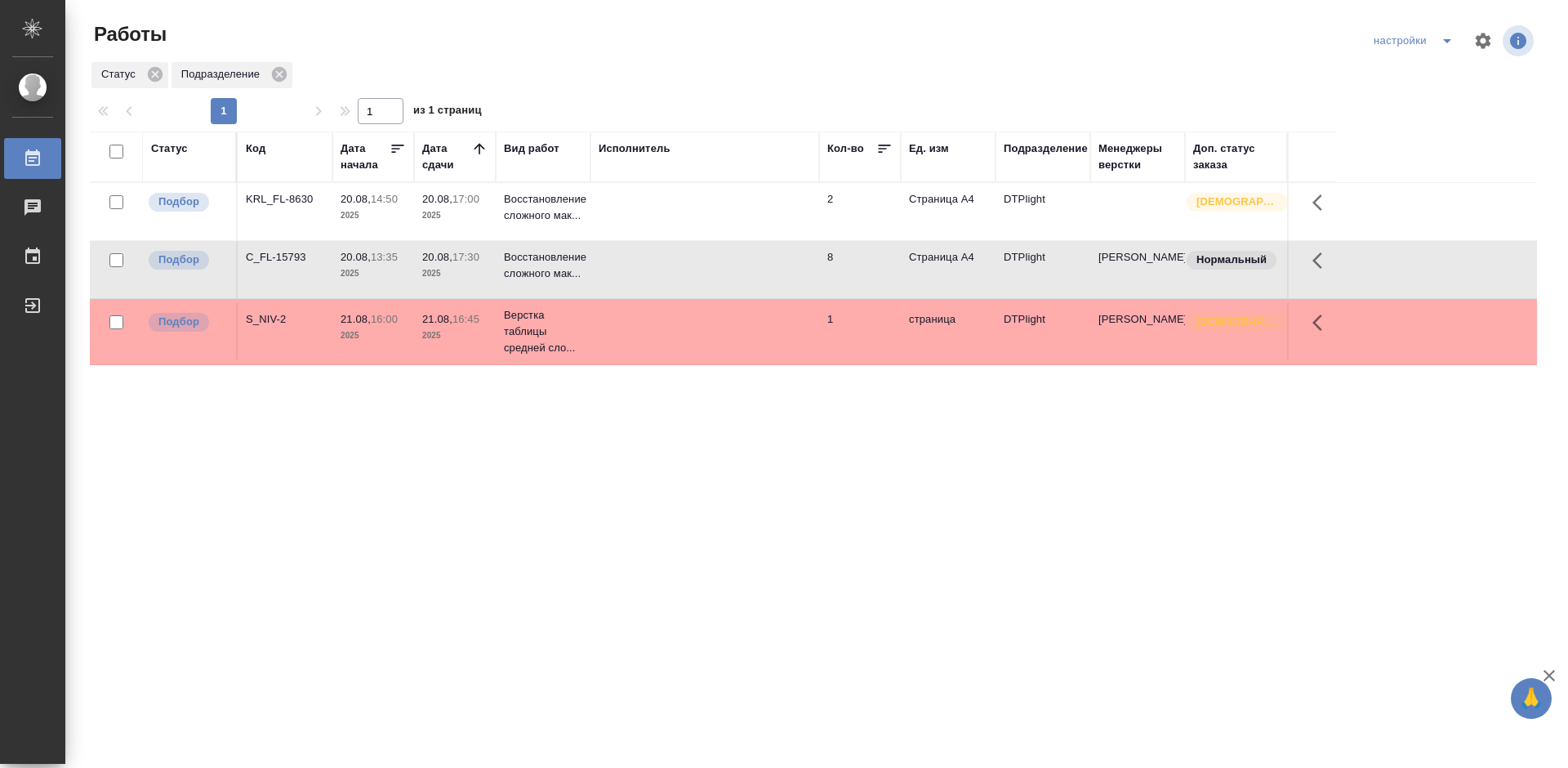
click at [292, 207] on div "C_FL-15793" at bounding box center [285, 198] width 78 height 16
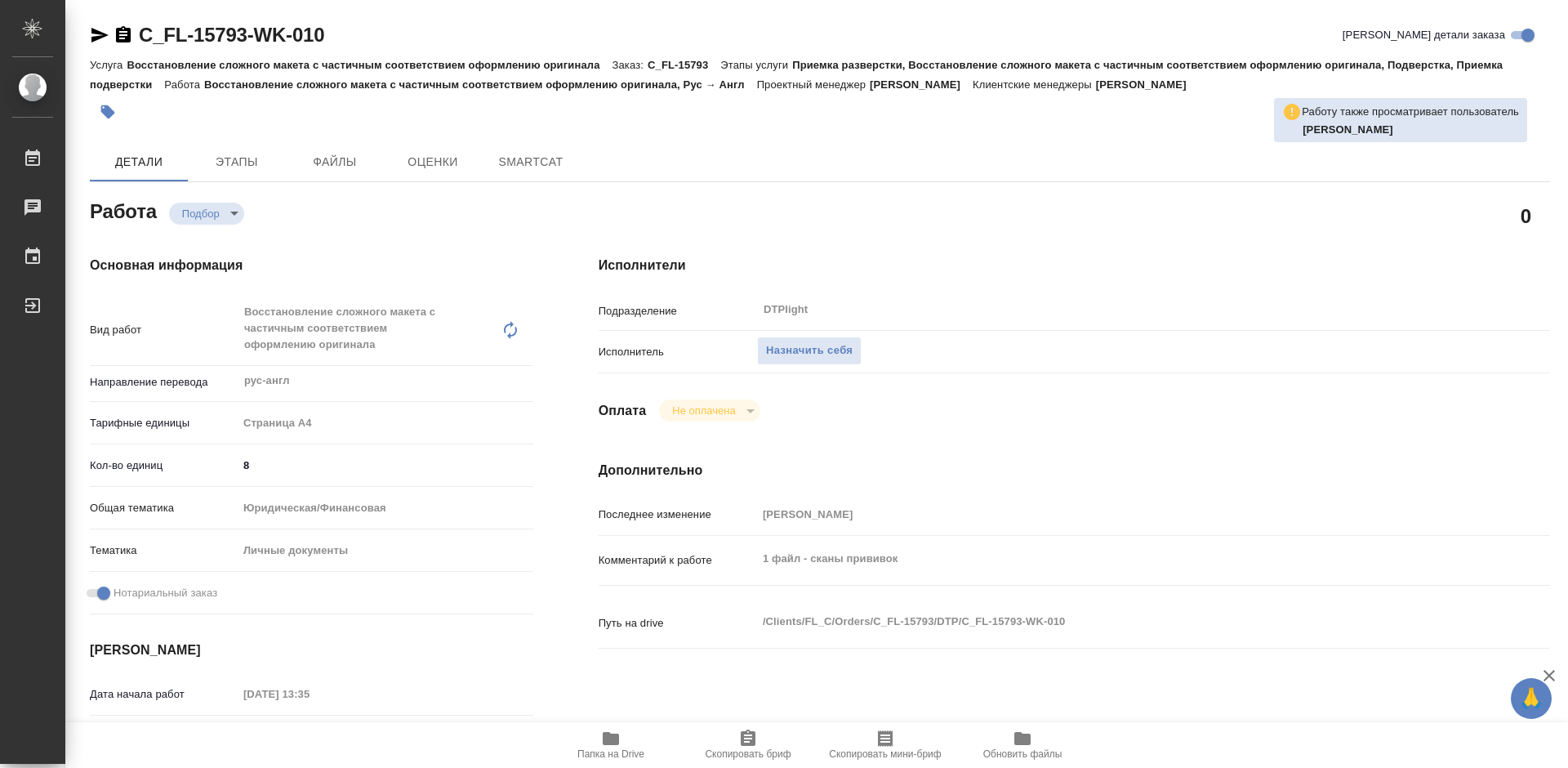
type textarea "x"
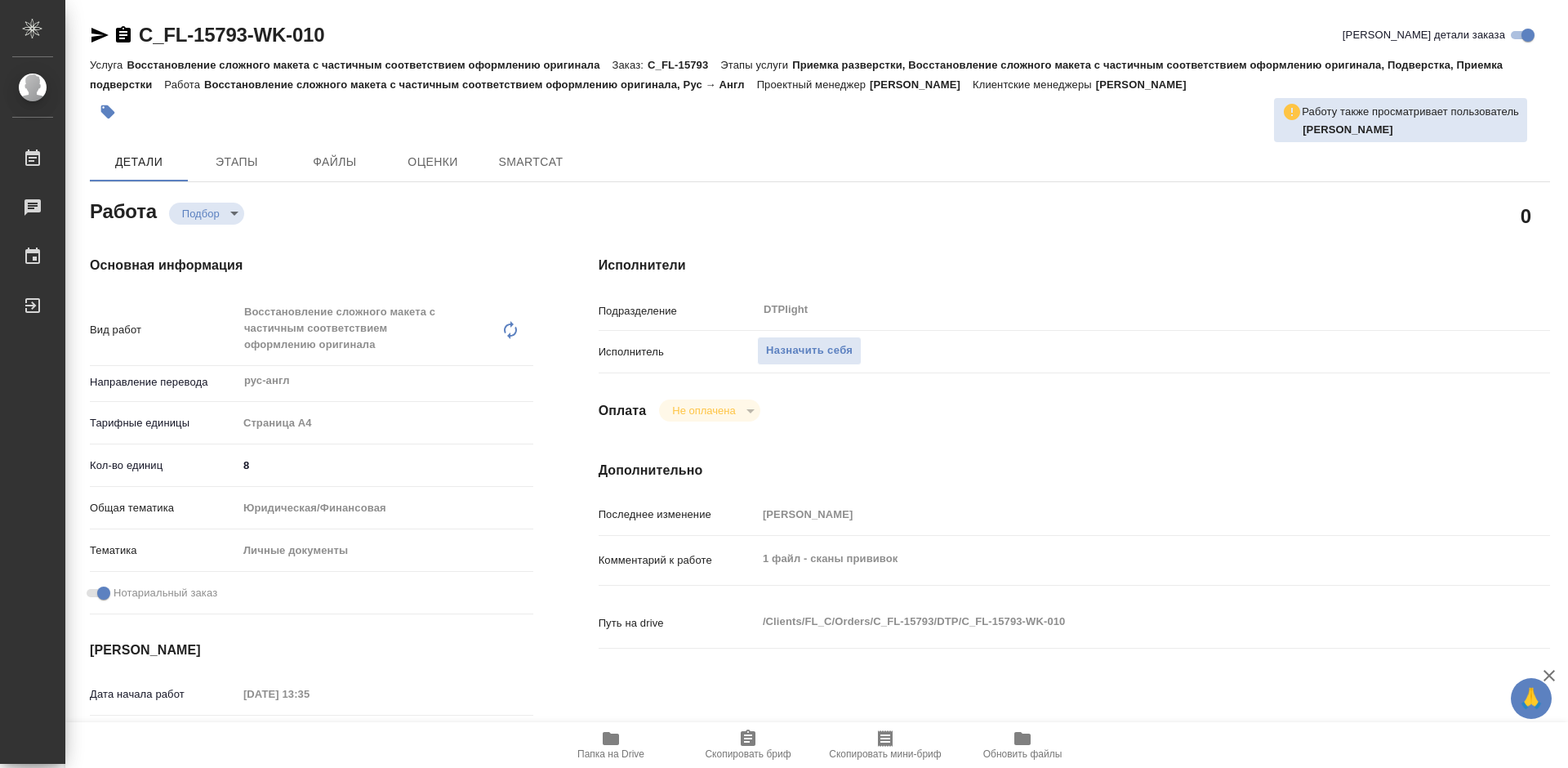
type textarea "x"
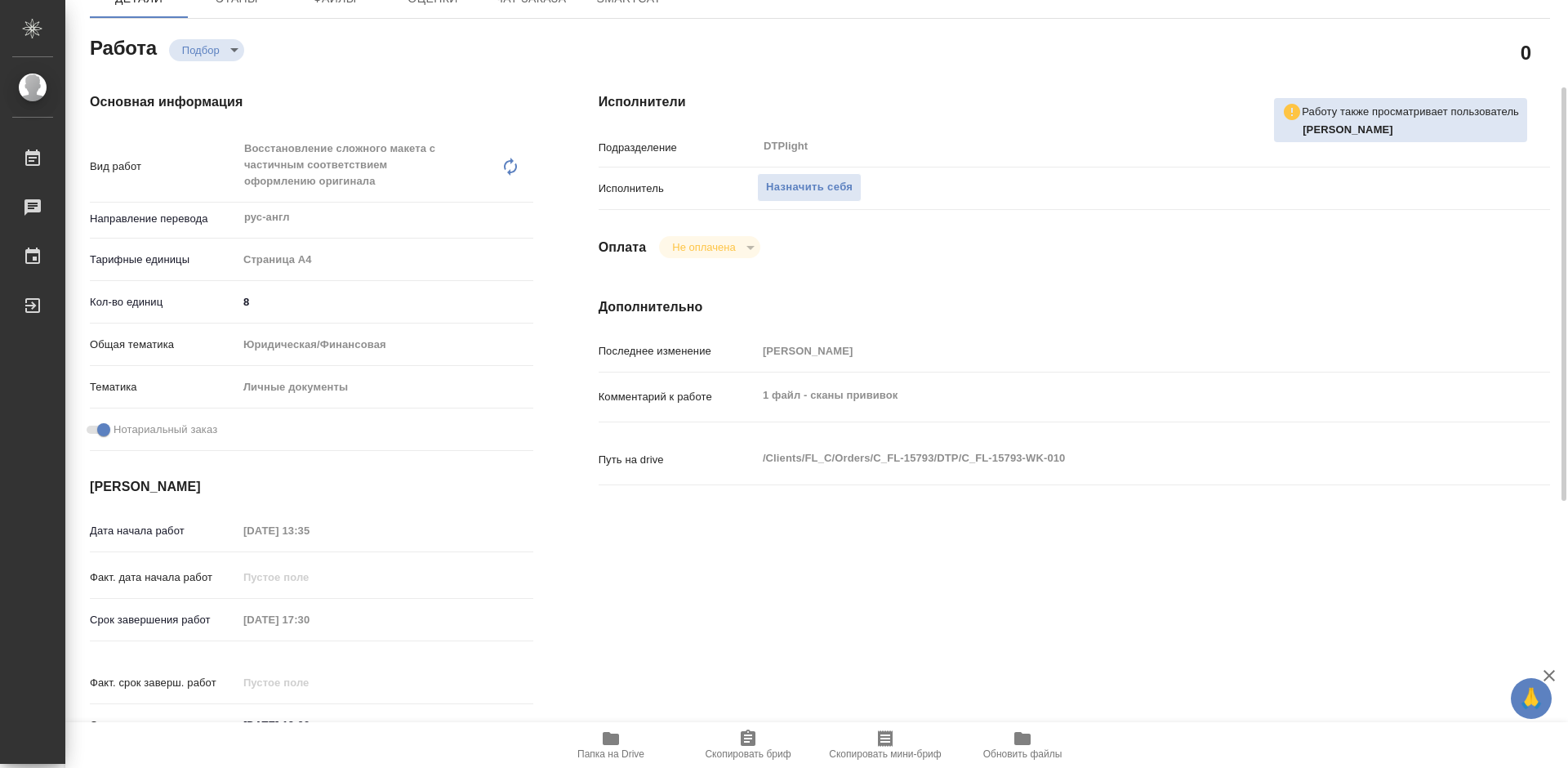
type textarea "x"
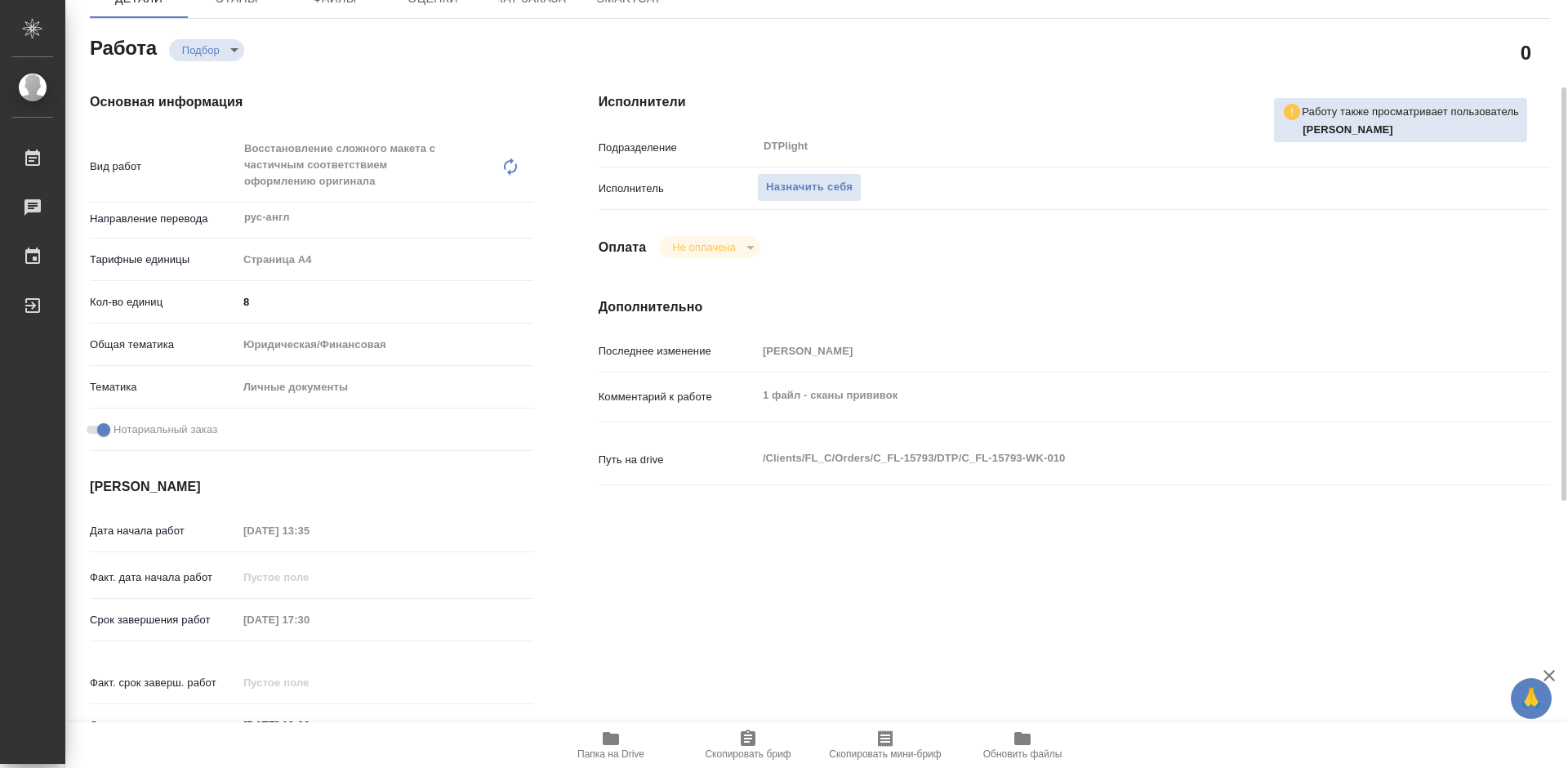
scroll to position [245, 0]
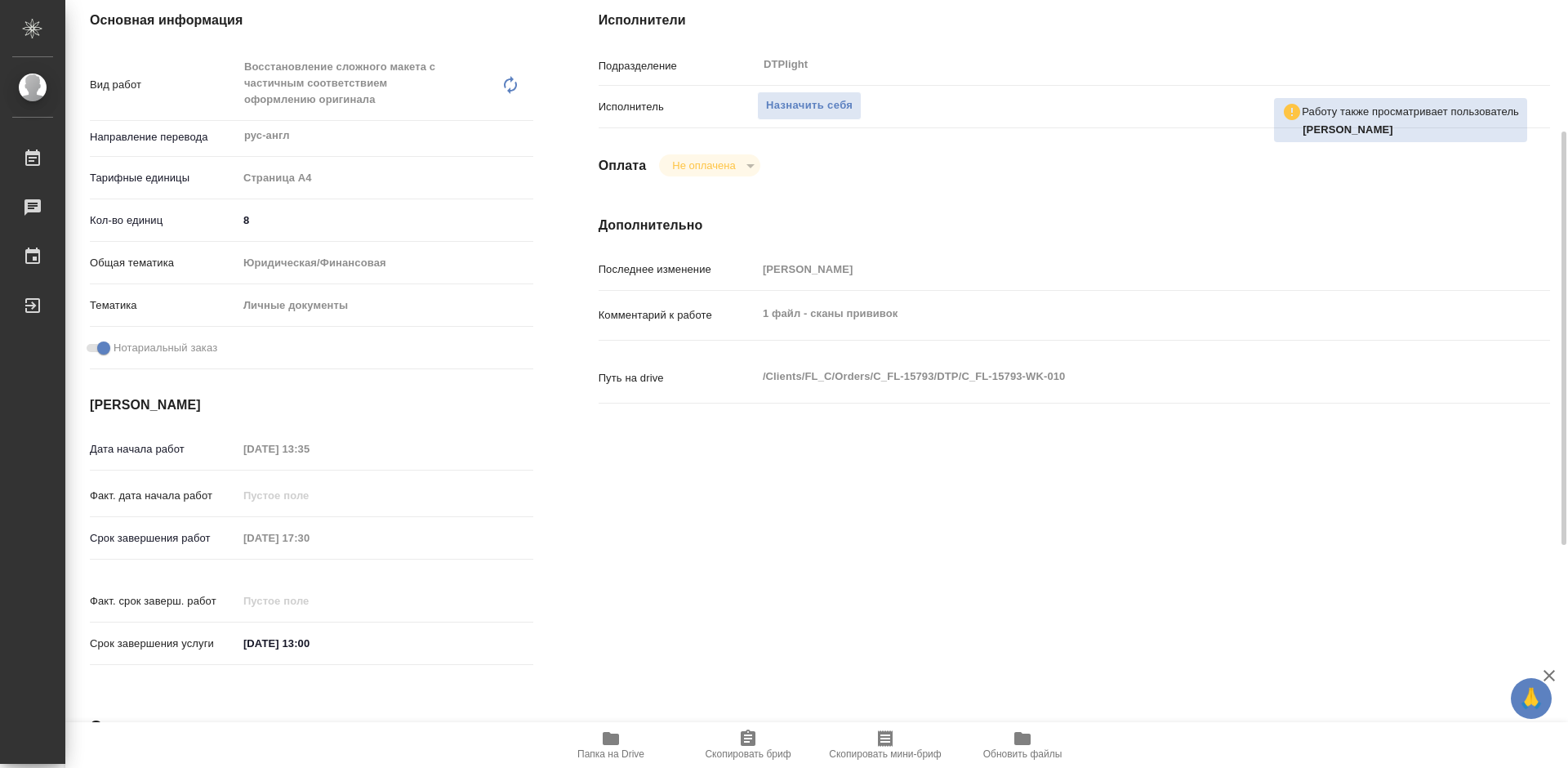
type textarea "x"
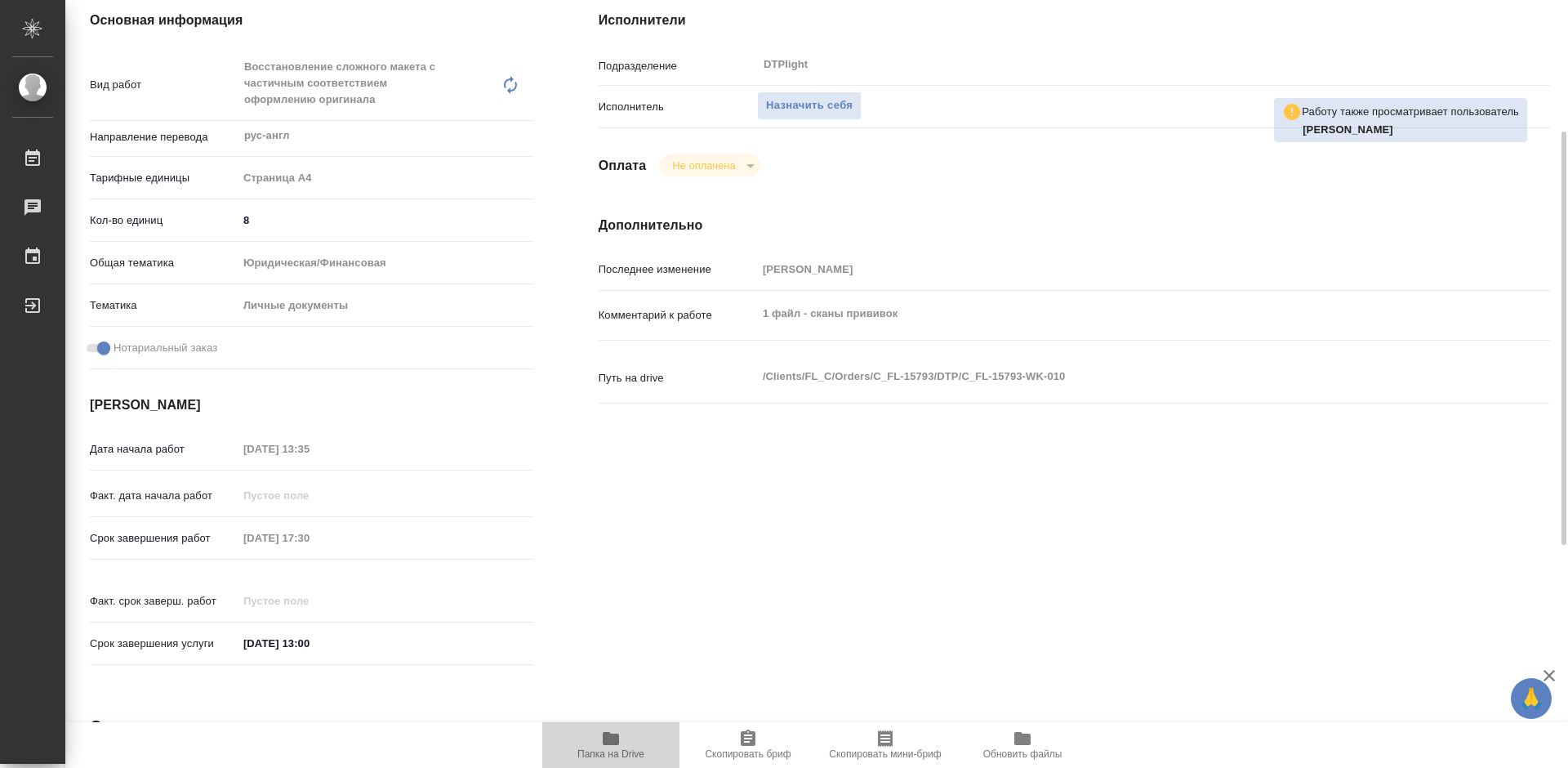
click at [611, 748] on span "Папка на Drive" at bounding box center [610, 754] width 67 height 11
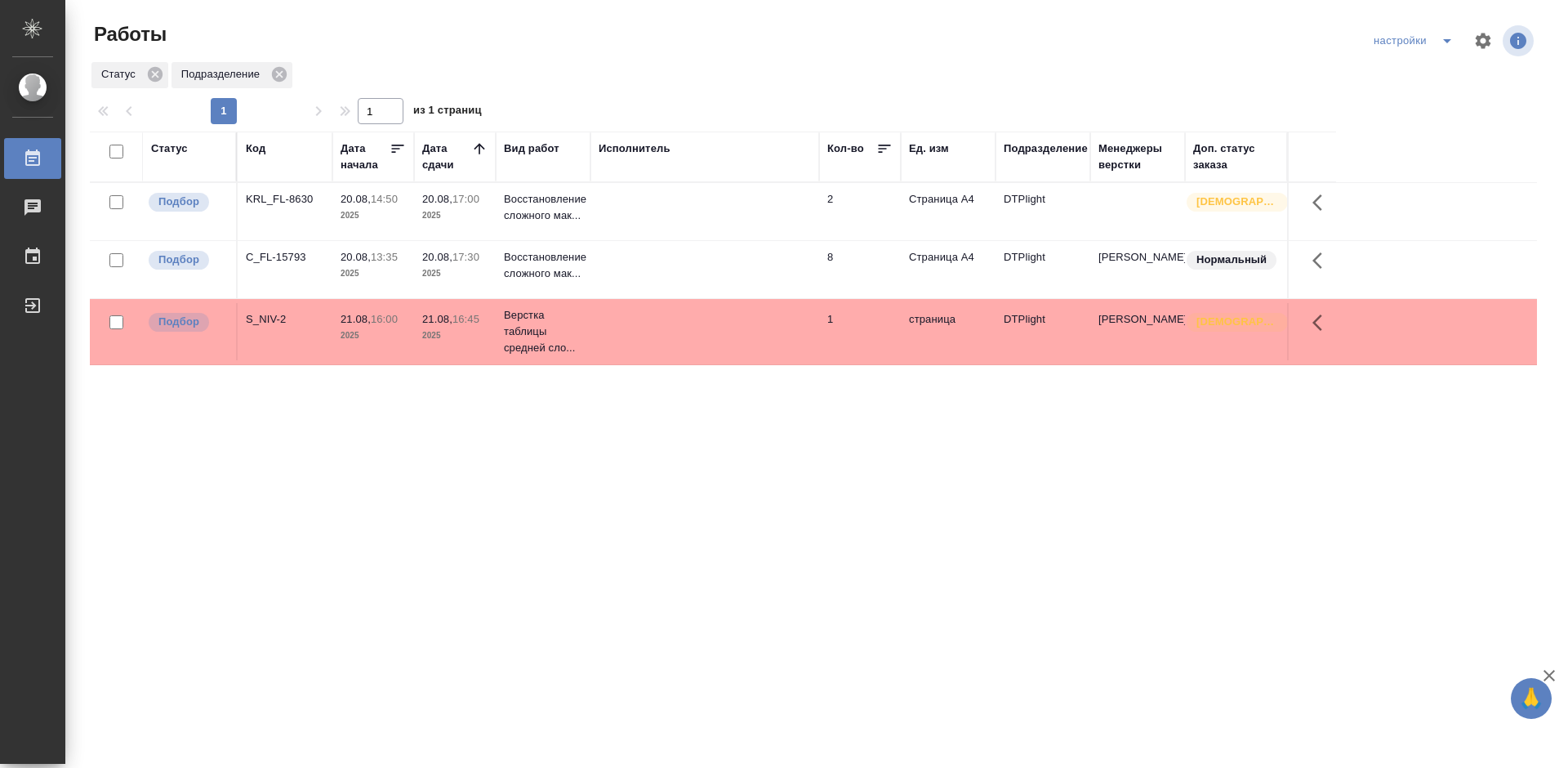
click at [718, 467] on div "Статус Код Дата начала Дата сдачи Вид работ Исполнитель Кол-во Ед. изм Подразде…" at bounding box center [813, 426] width 1447 height 588
